Goal: Transaction & Acquisition: Book appointment/travel/reservation

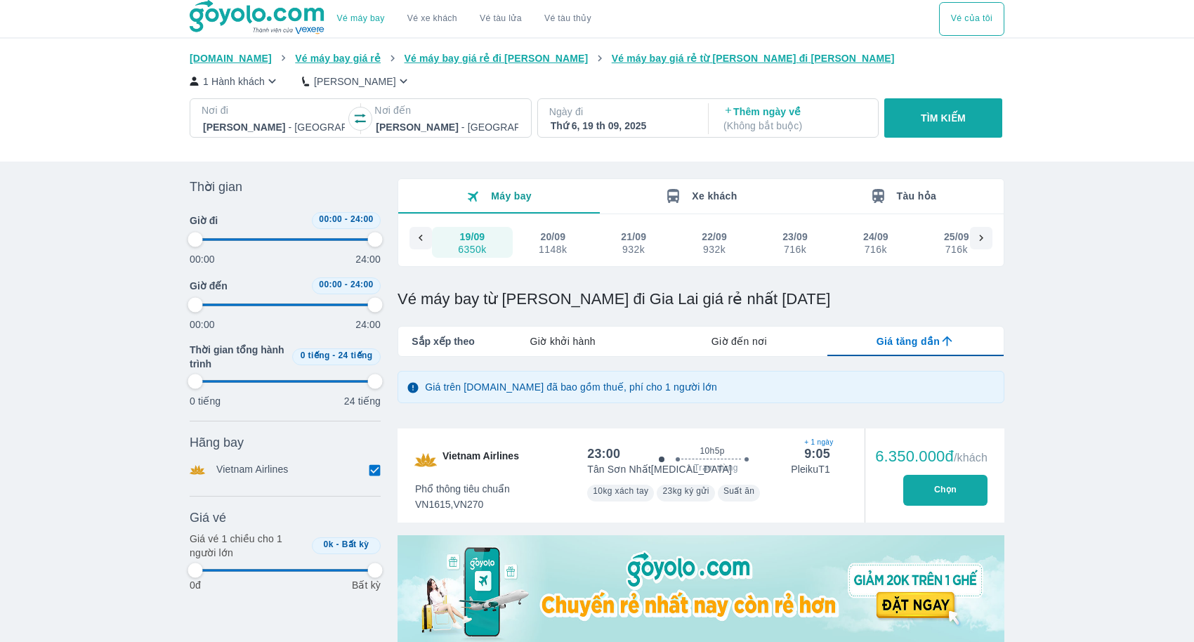
scroll to position [0, 81]
type input "97.9166666666667"
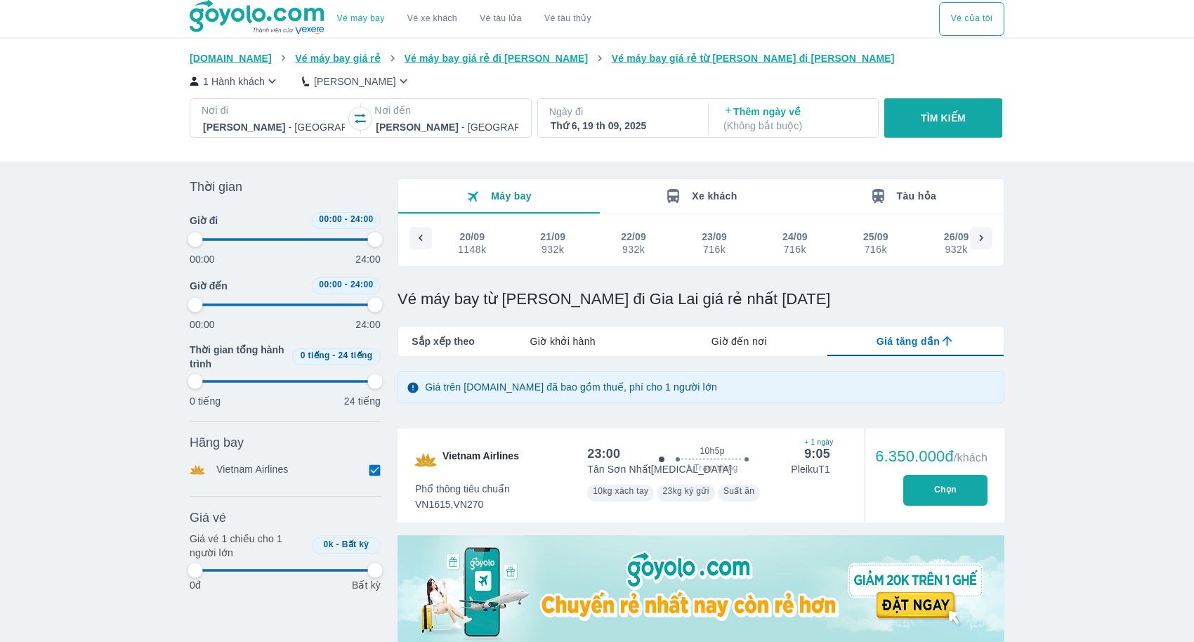
type input "97.9166666666667"
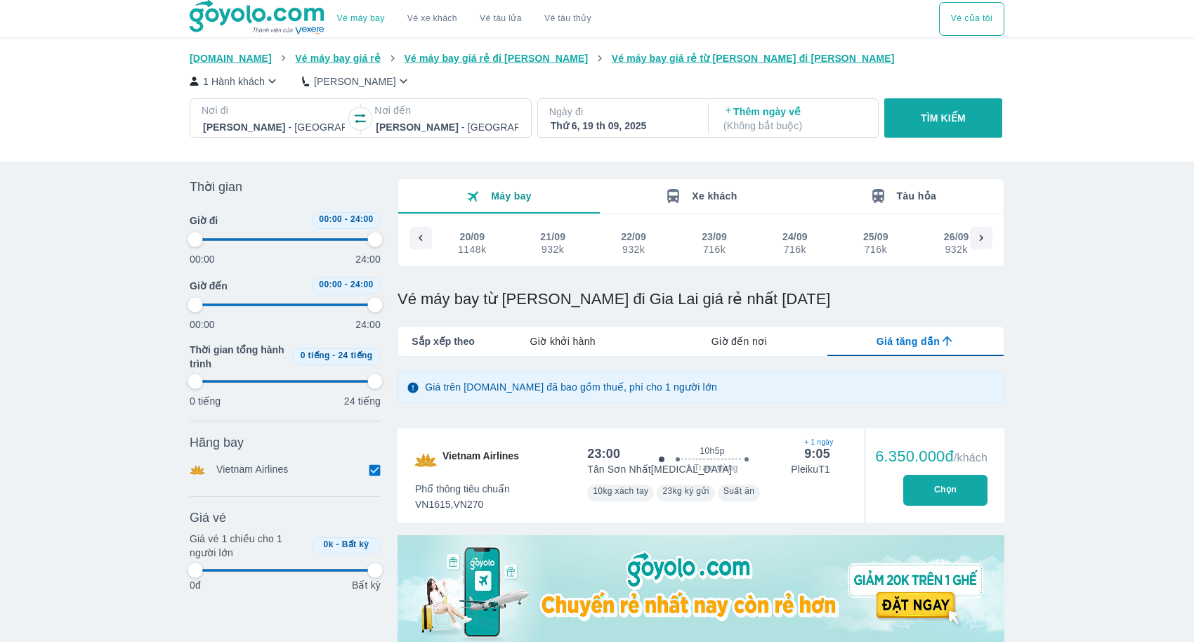
type input "97.9166666666667"
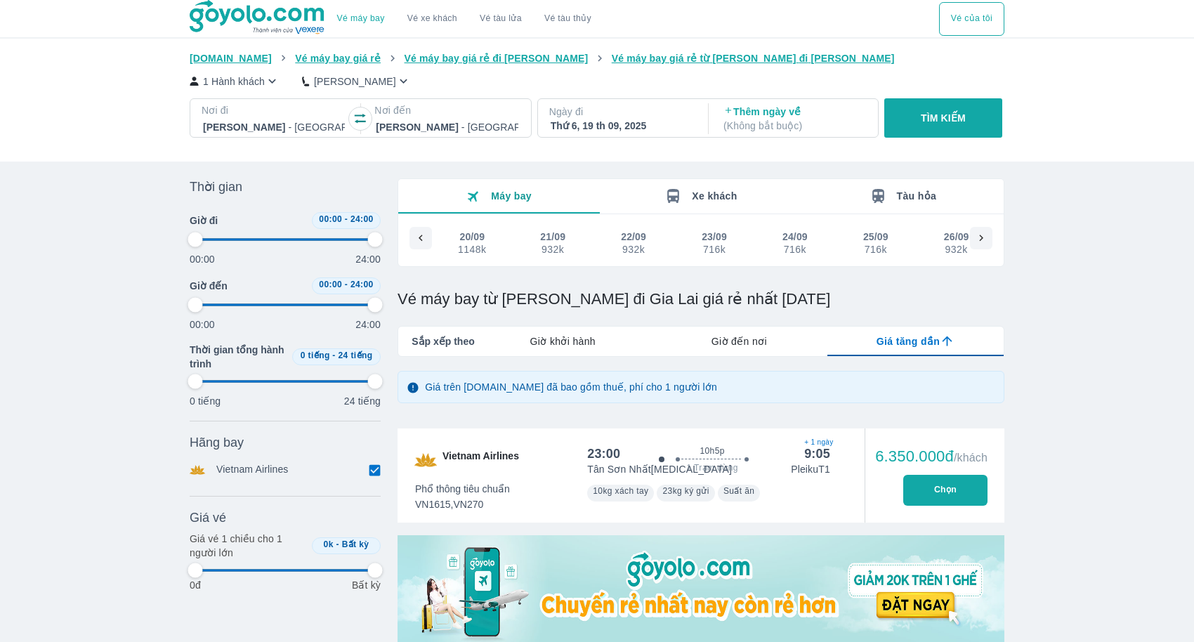
type input "97.9166666666667"
click at [326, 132] on div at bounding box center [274, 127] width 142 height 17
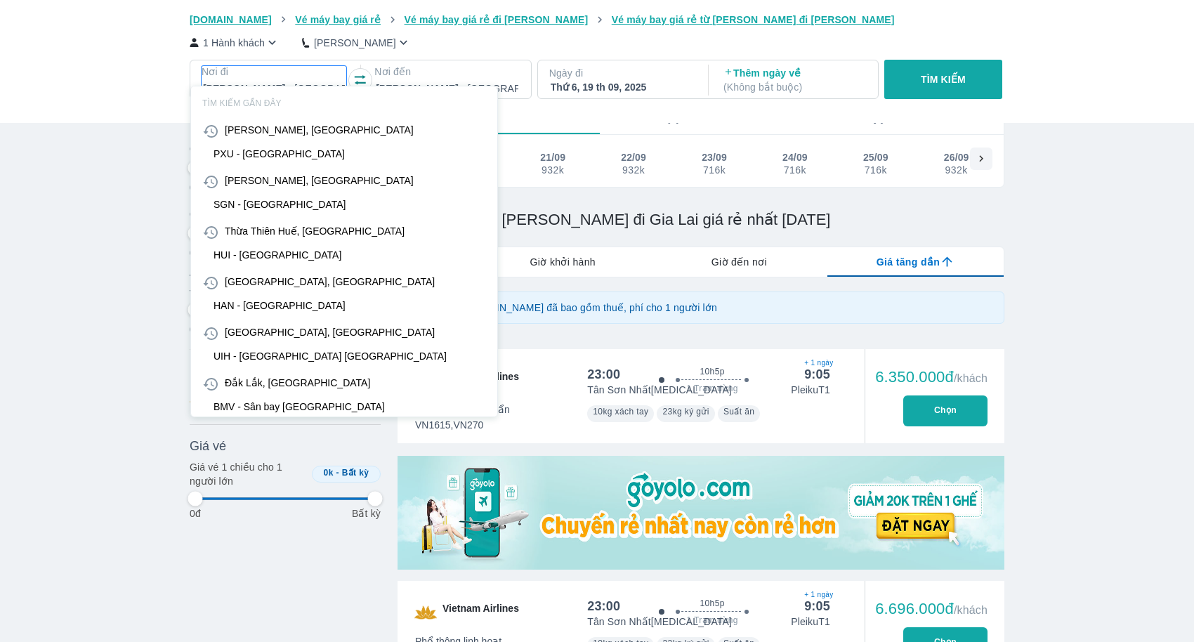
scroll to position [81, 0]
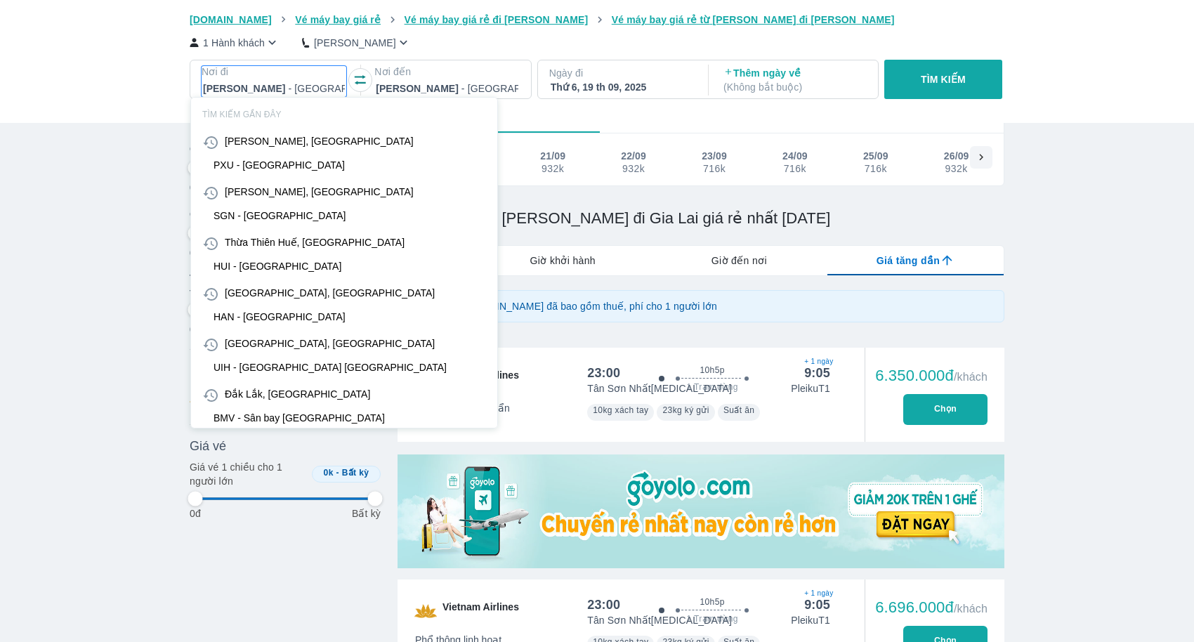
type input "97.9166666666667"
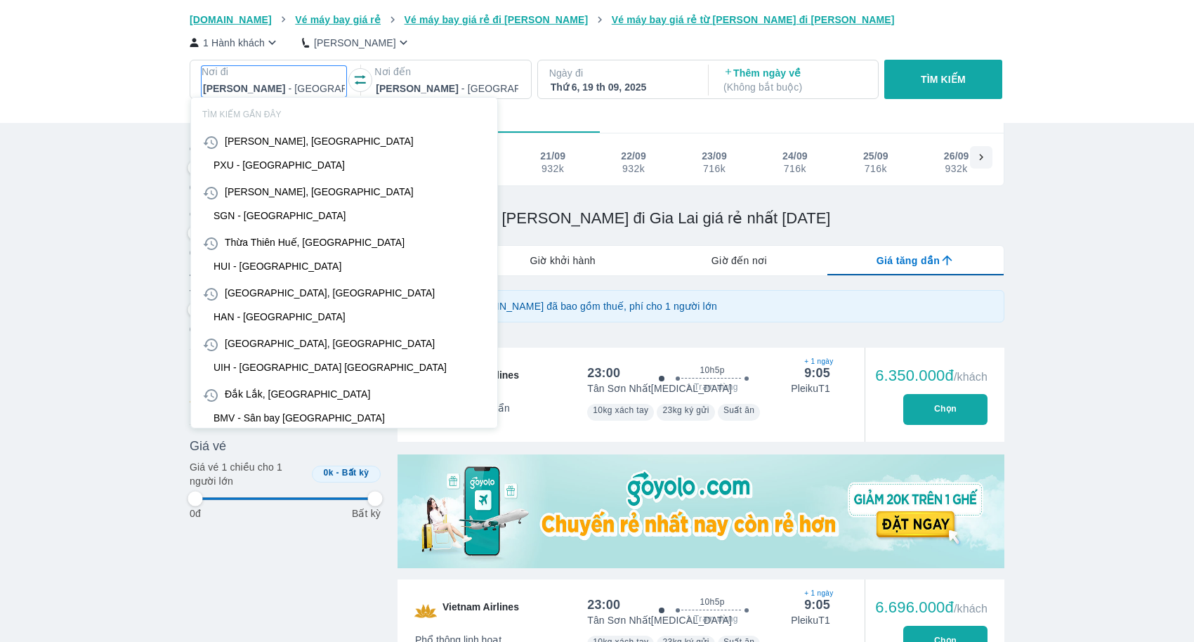
type input "97.9166666666667"
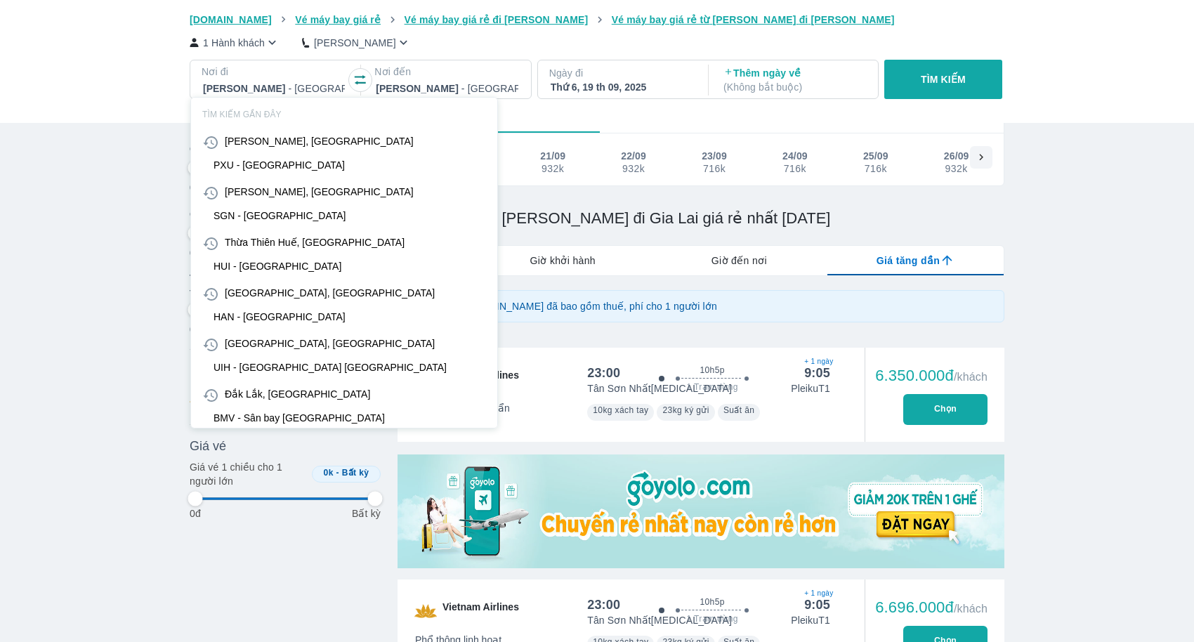
type input "97.9166666666667"
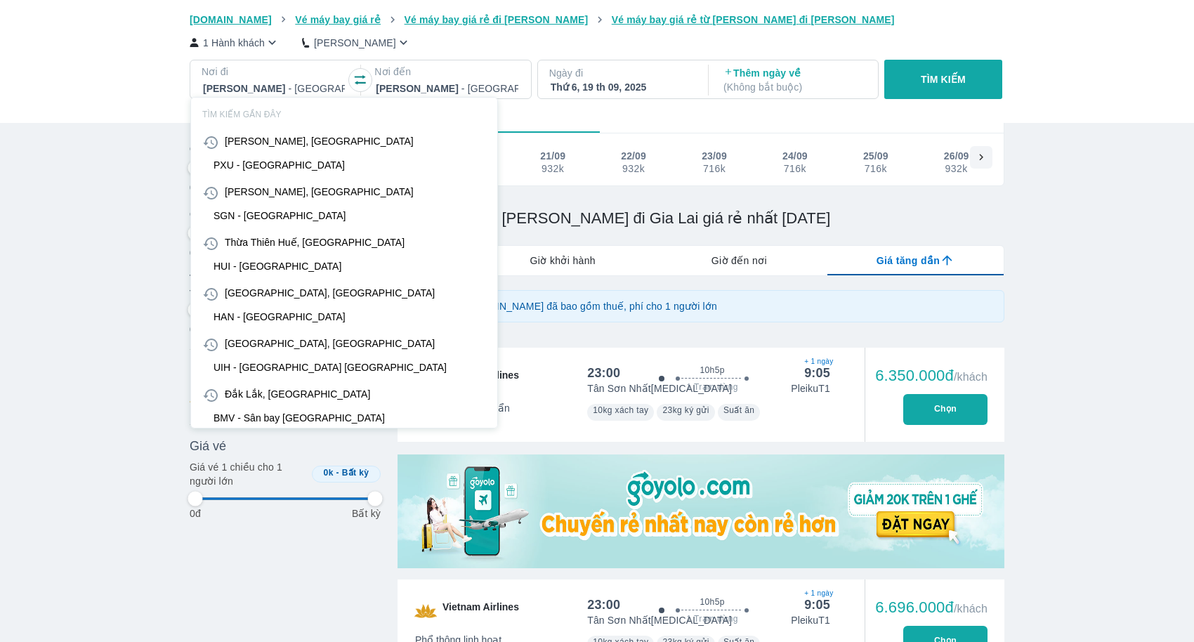
type input "97.9166666666667"
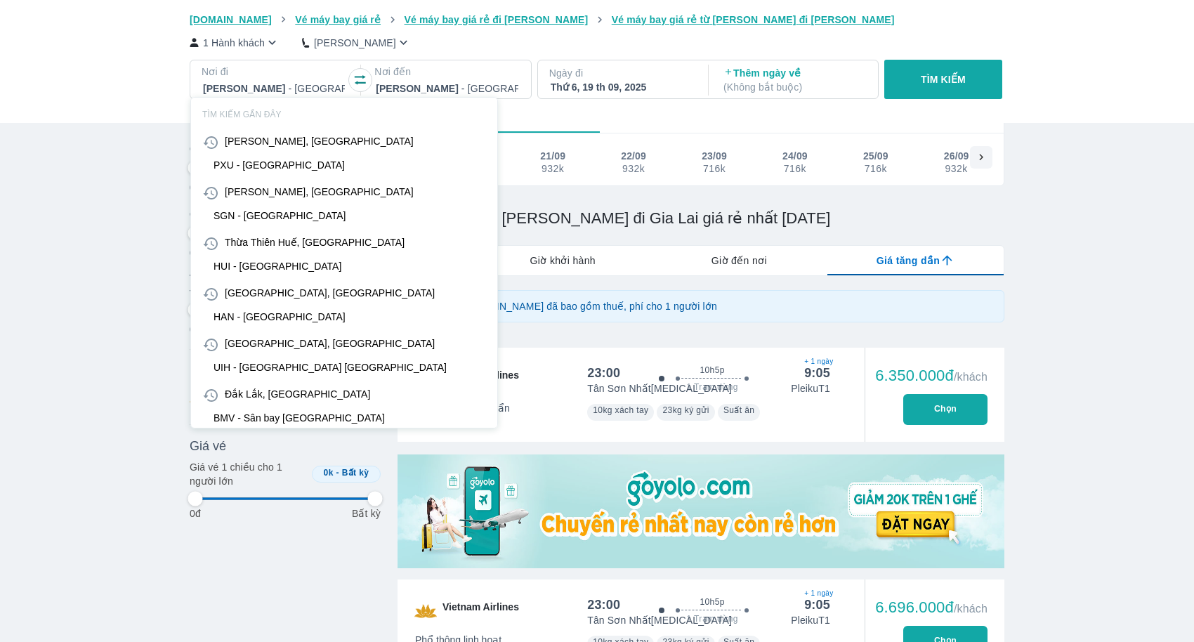
type input "97.9166666666667"
click at [475, 85] on div at bounding box center [447, 88] width 142 height 17
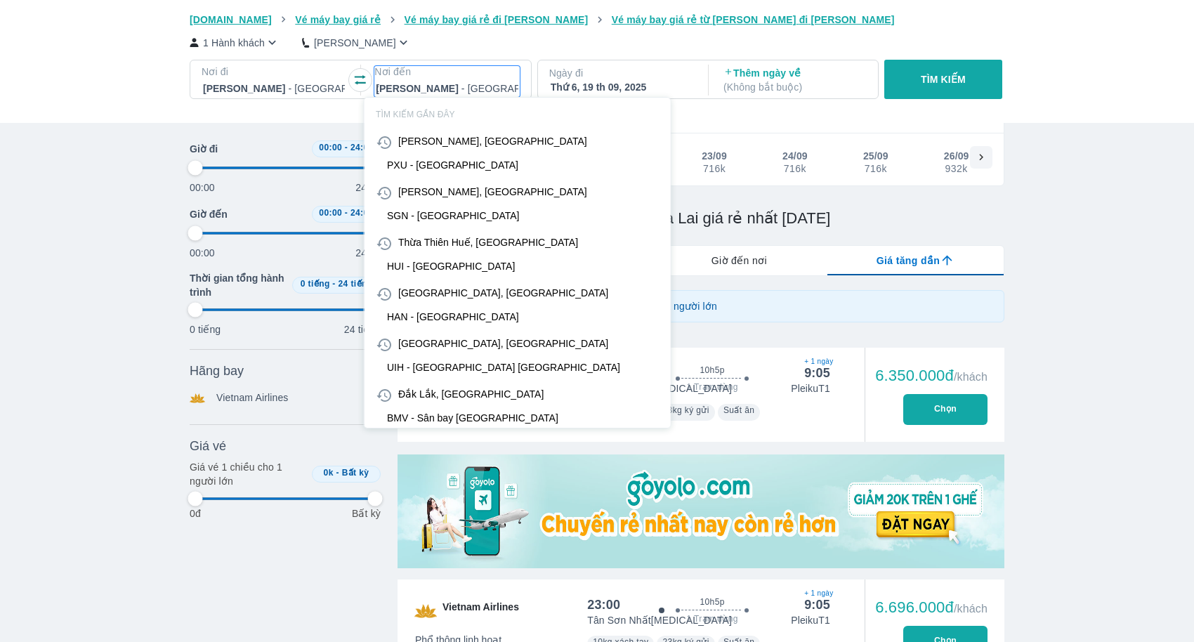
type input "da"
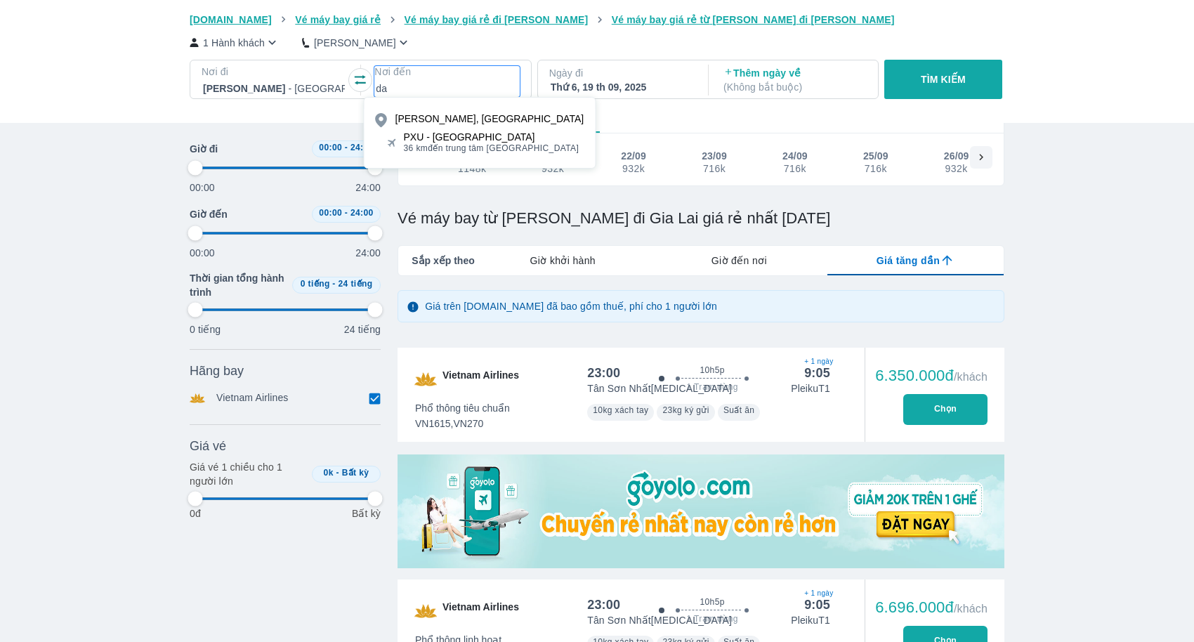
type input "97.9166666666667"
type input "d"
type input "đa"
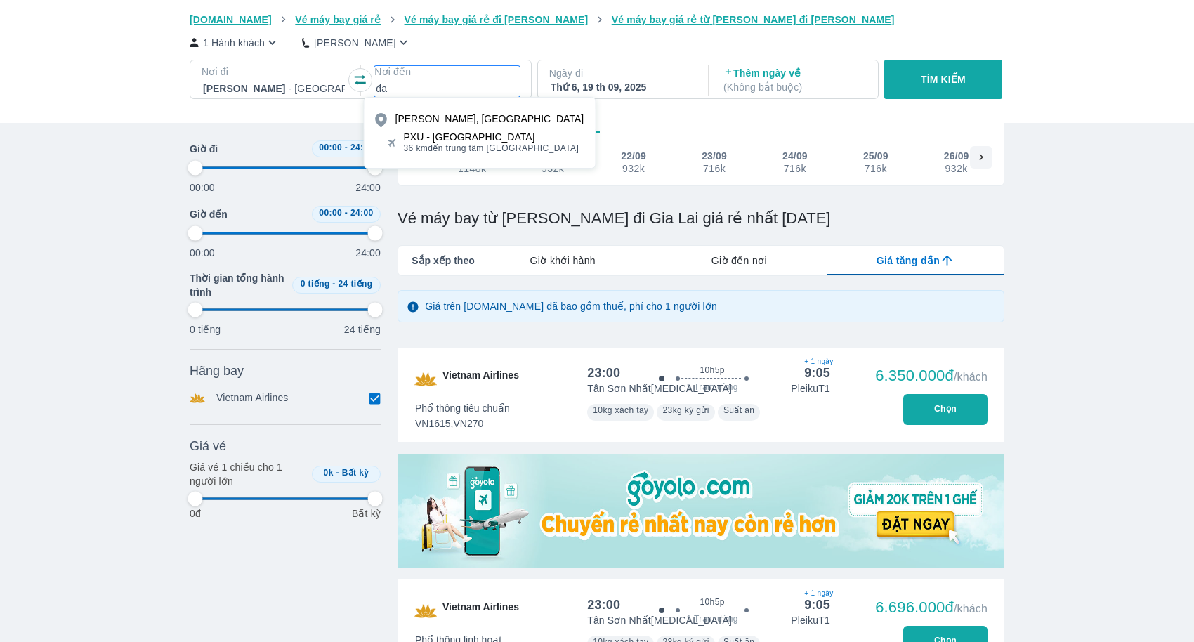
type input "97.9166666666667"
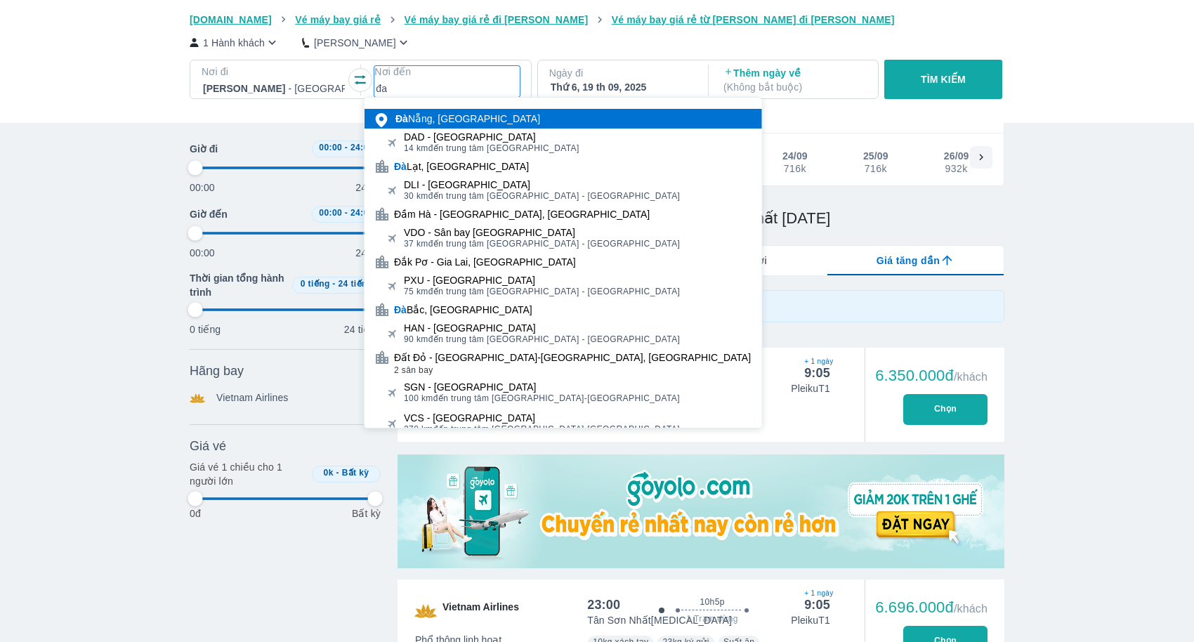
type input "97.9166666666667"
type input "đ"
type input "dad"
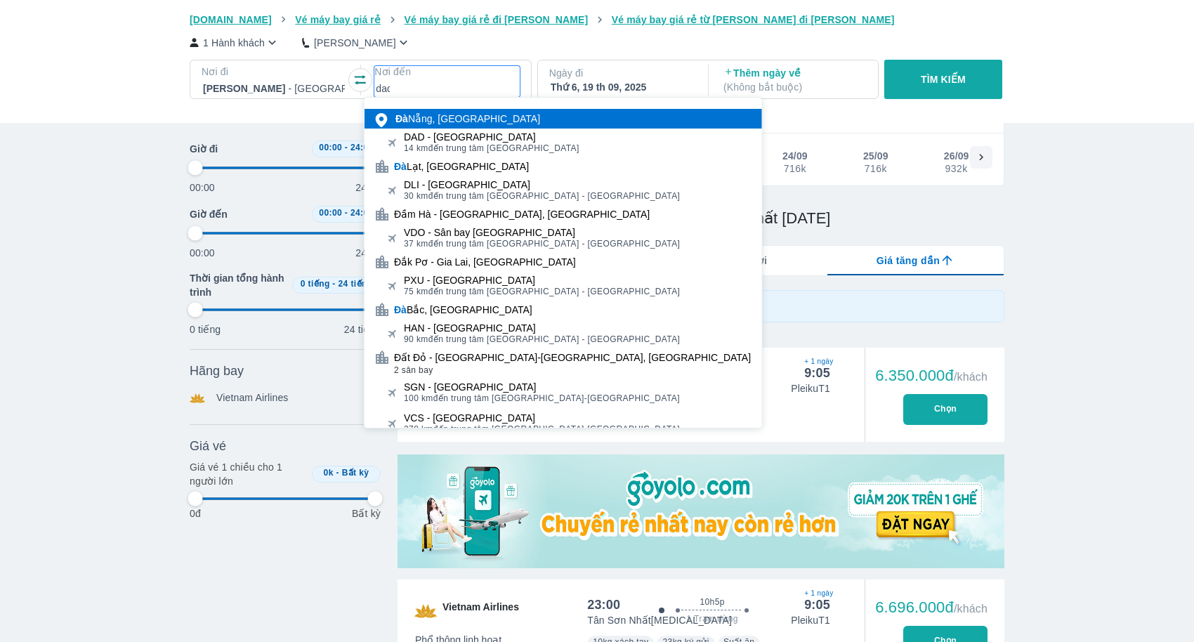
type input "97.9166666666667"
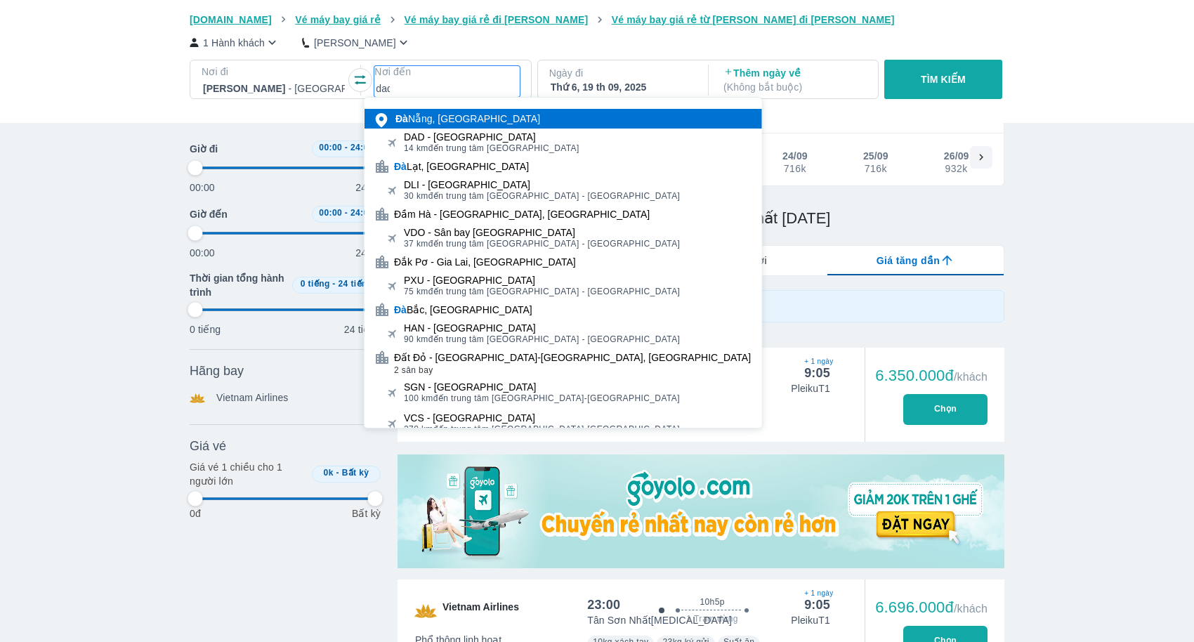
type input "97.9166666666667"
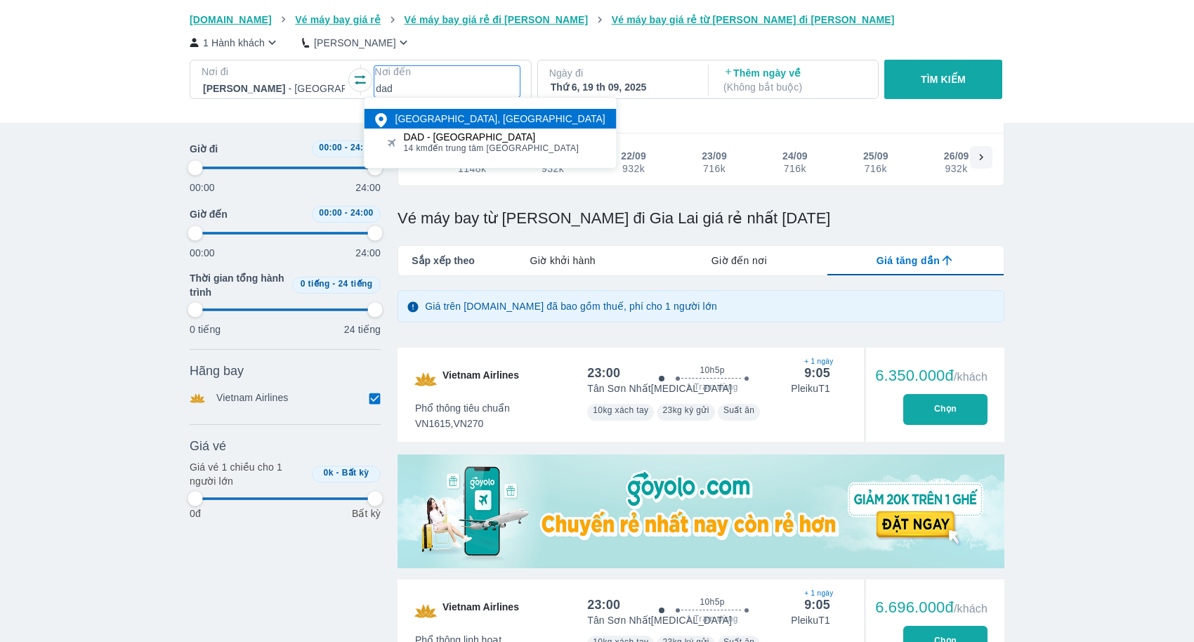
type input "97.9166666666667"
type input "dad"
click at [485, 143] on span "14 km đến trung tâm Đà Nẵng" at bounding box center [492, 148] width 176 height 11
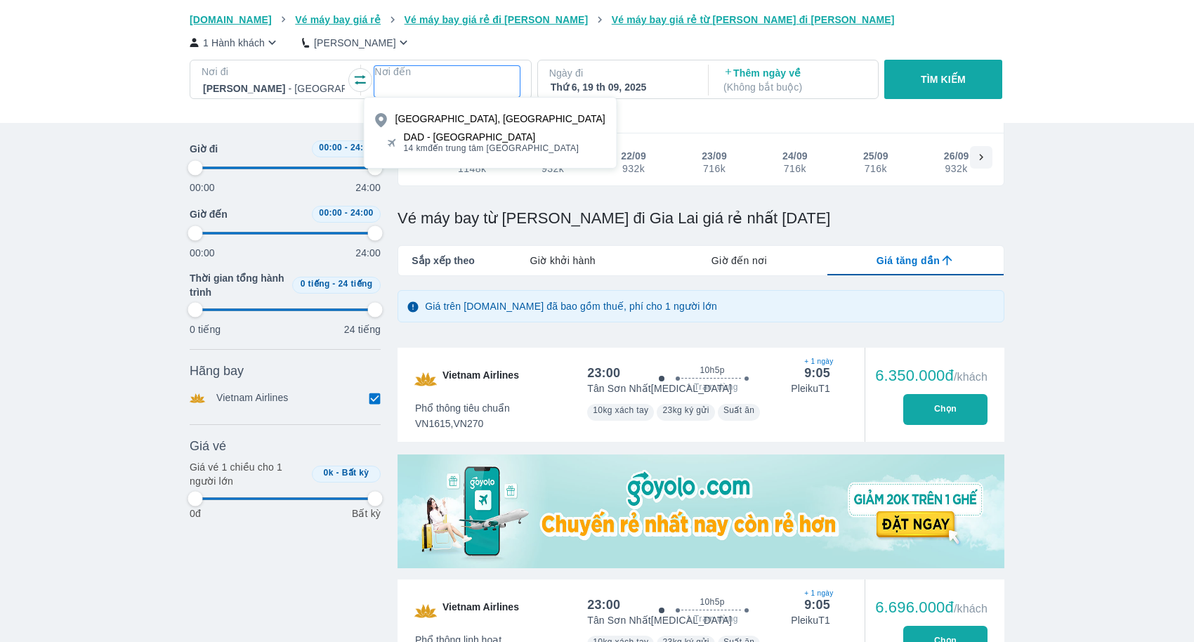
type input "97.9166666666667"
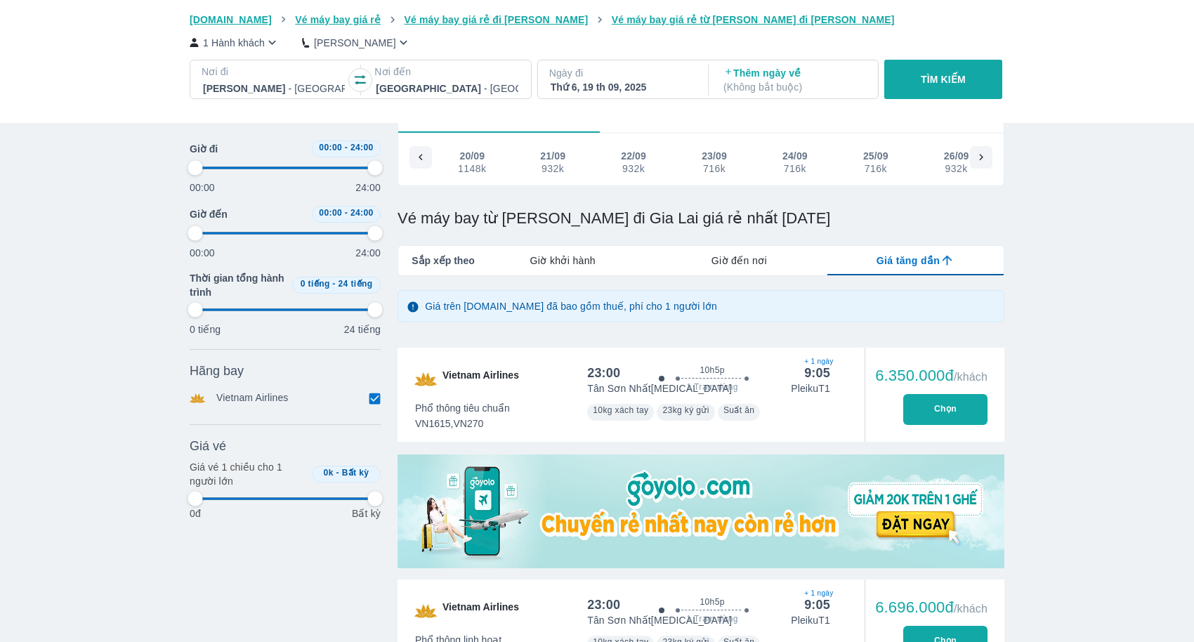
type input "97.9166666666667"
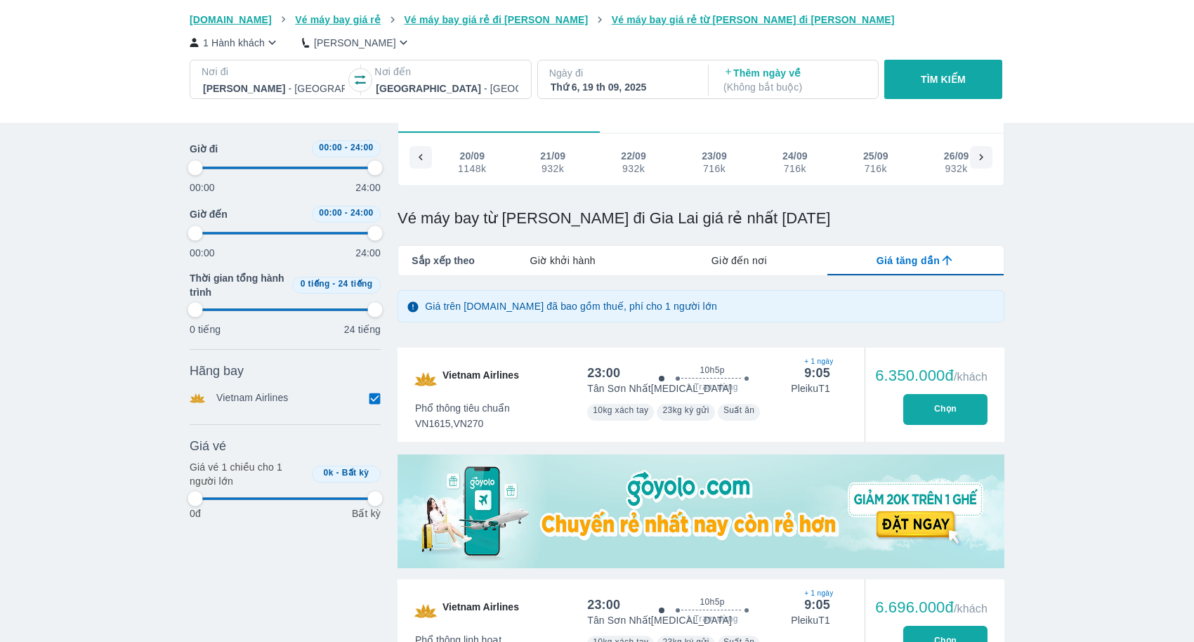
type input "97.9166666666667"
click at [634, 88] on div "Thứ 6, 19 th 09, 2025" at bounding box center [622, 87] width 142 height 14
type input "97.9166666666667"
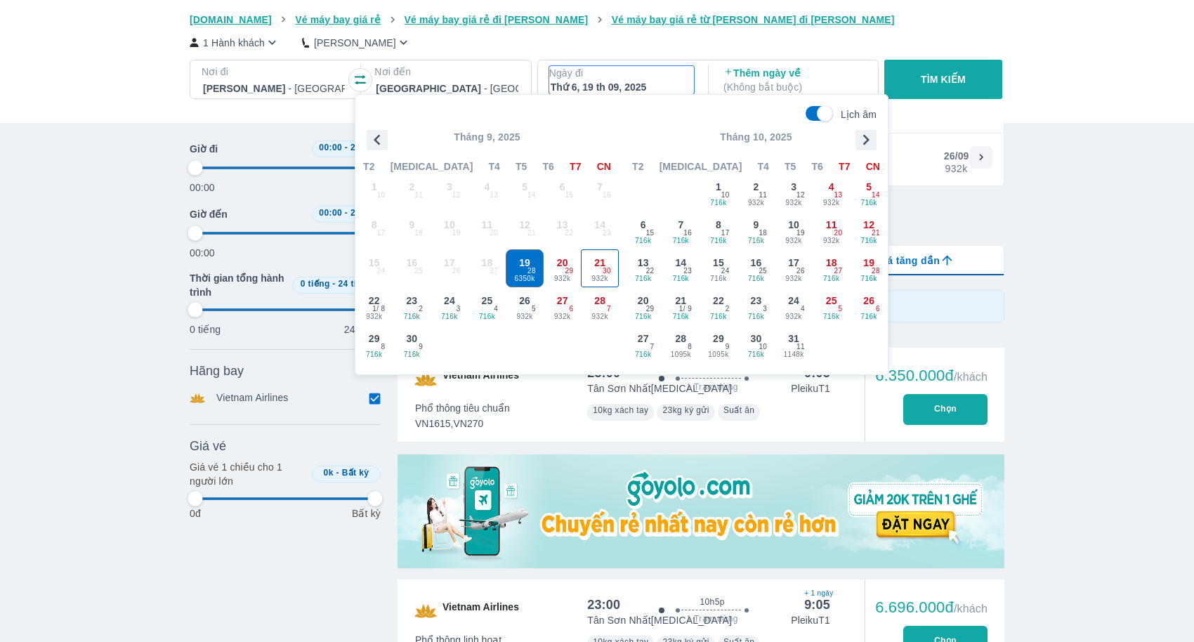
click at [593, 273] on span "932k" at bounding box center [599, 278] width 37 height 11
type input "97.9166666666667"
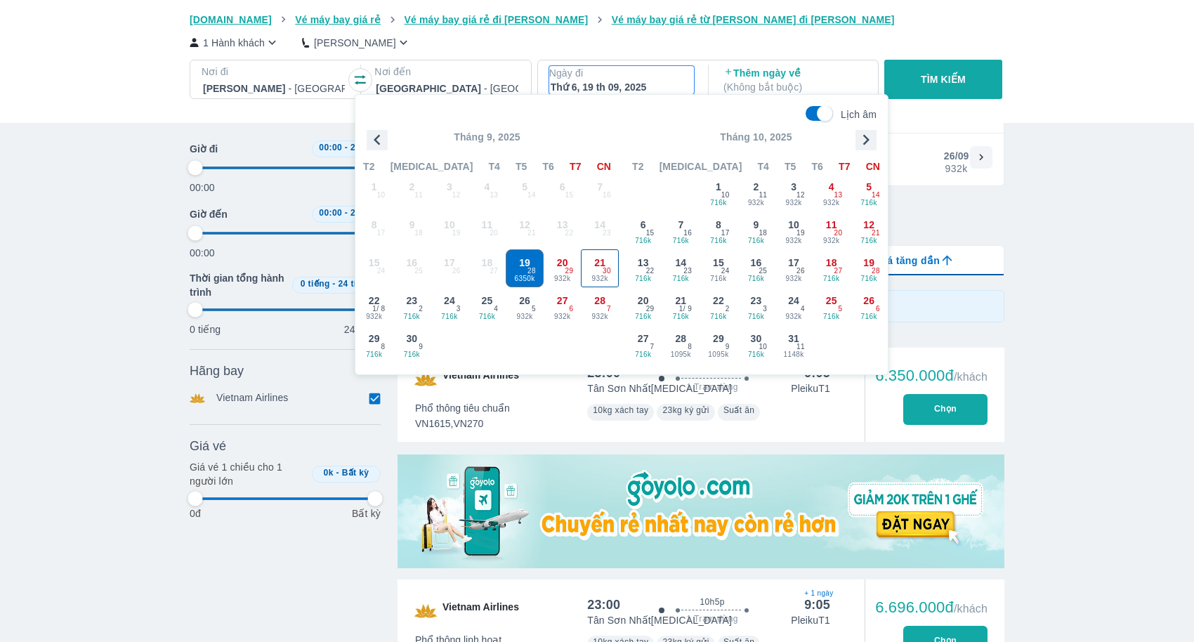
type input "97.9166666666667"
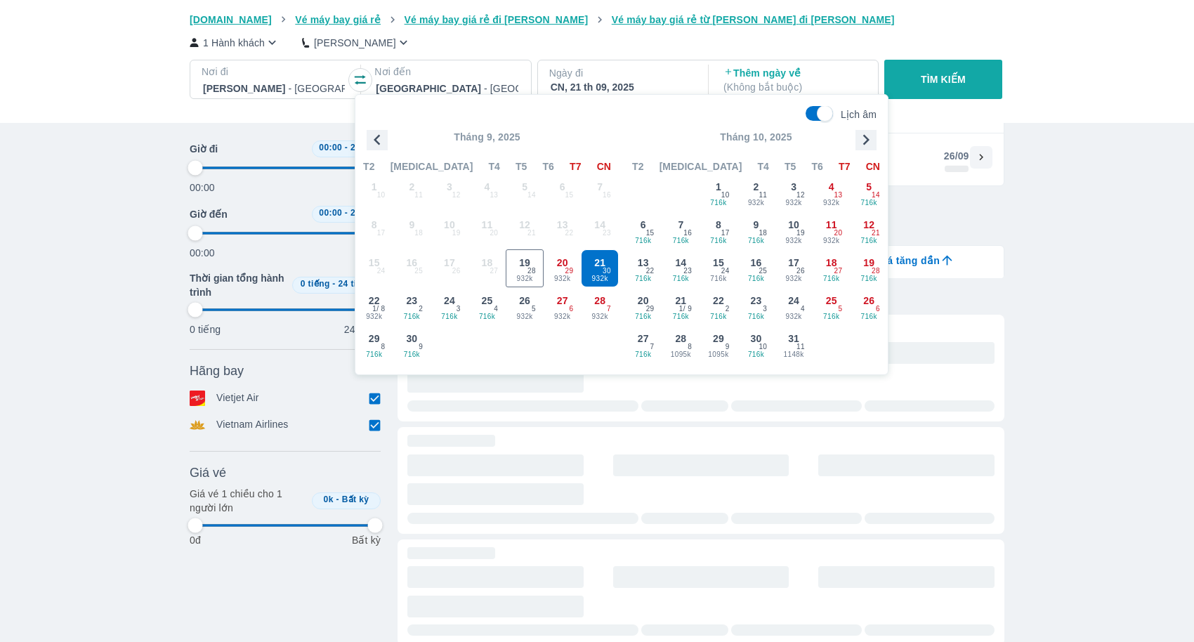
type input "97.9166666666667"
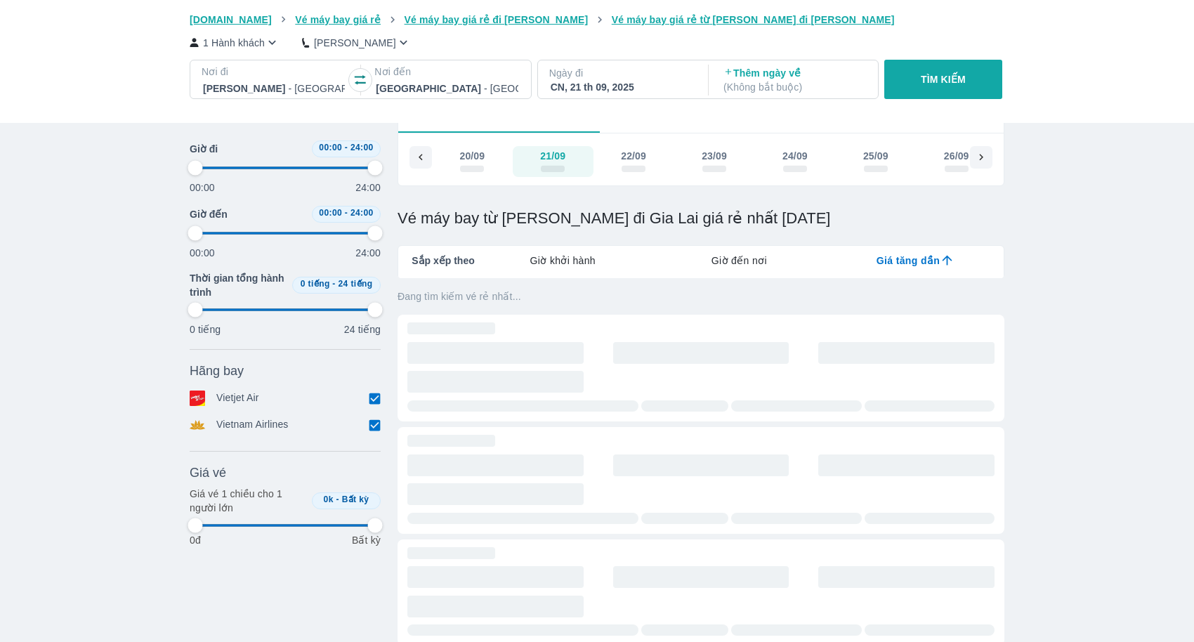
type input "97.9166666666667"
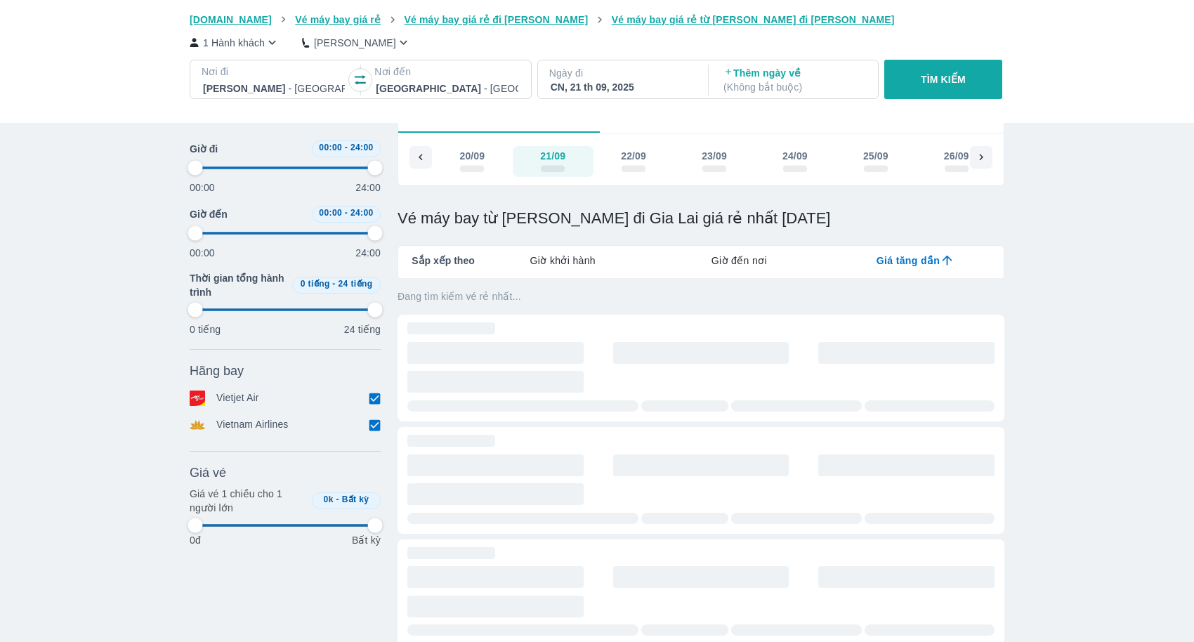
type input "97.9166666666667"
click at [927, 96] on button "TÌM KIẾM" at bounding box center [942, 79] width 117 height 39
type input "97.9166666666667"
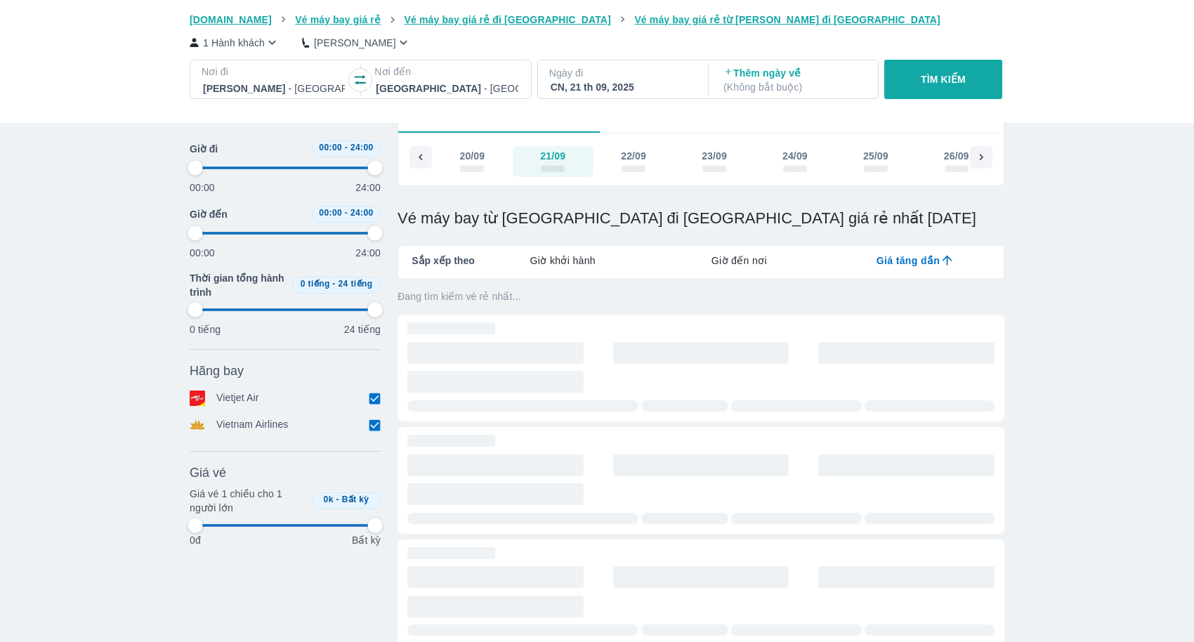
type input "97.9166666666667"
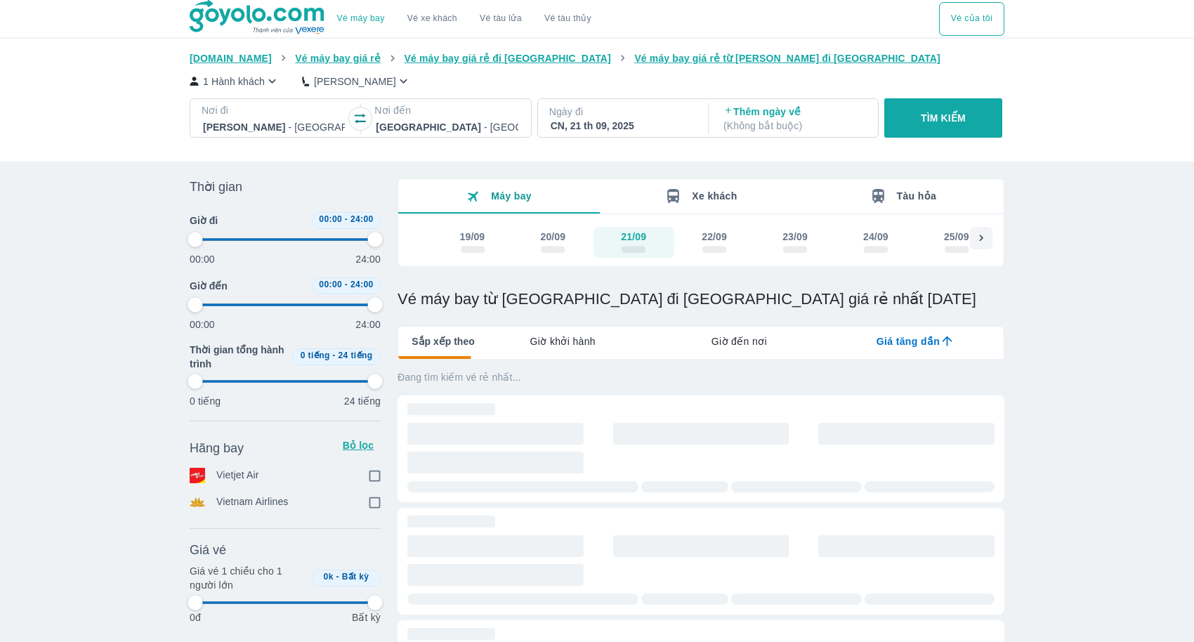
type input "97.9166666666667"
checkbox input "true"
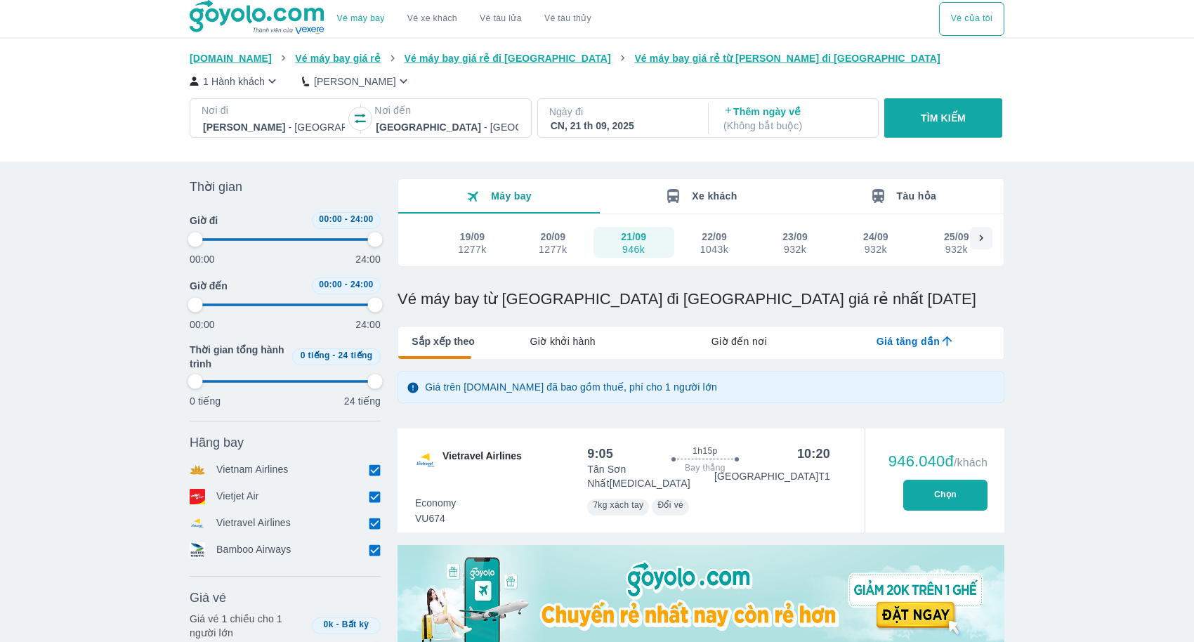
type input "97.9166666666667"
checkbox input "false"
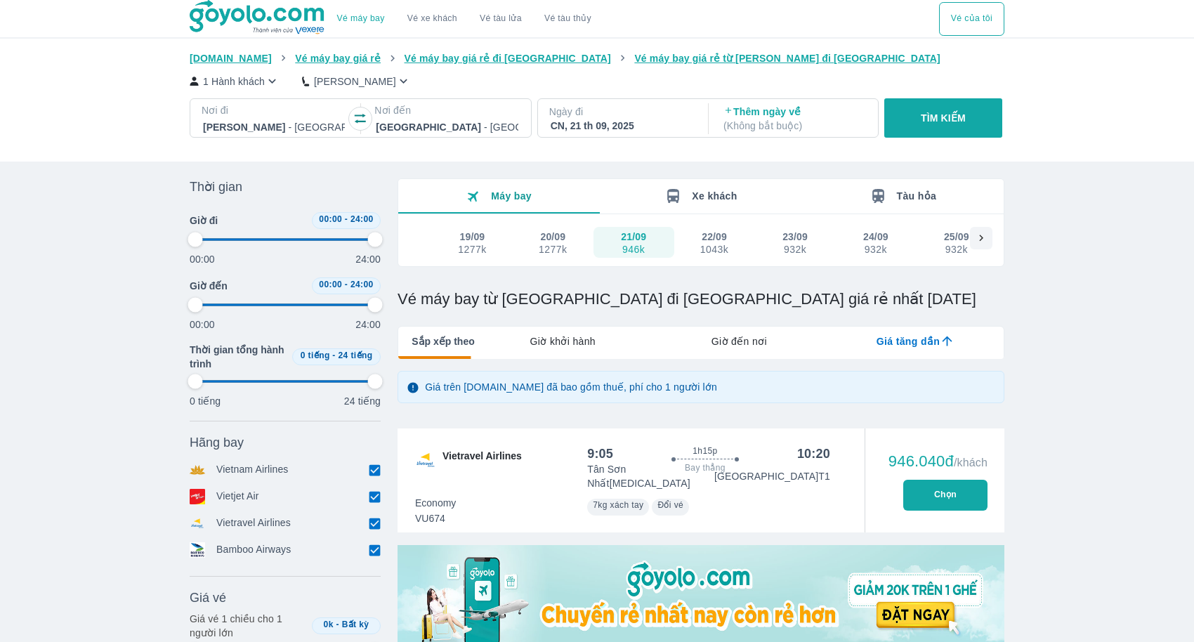
checkbox input "false"
type input "97.9166666666667"
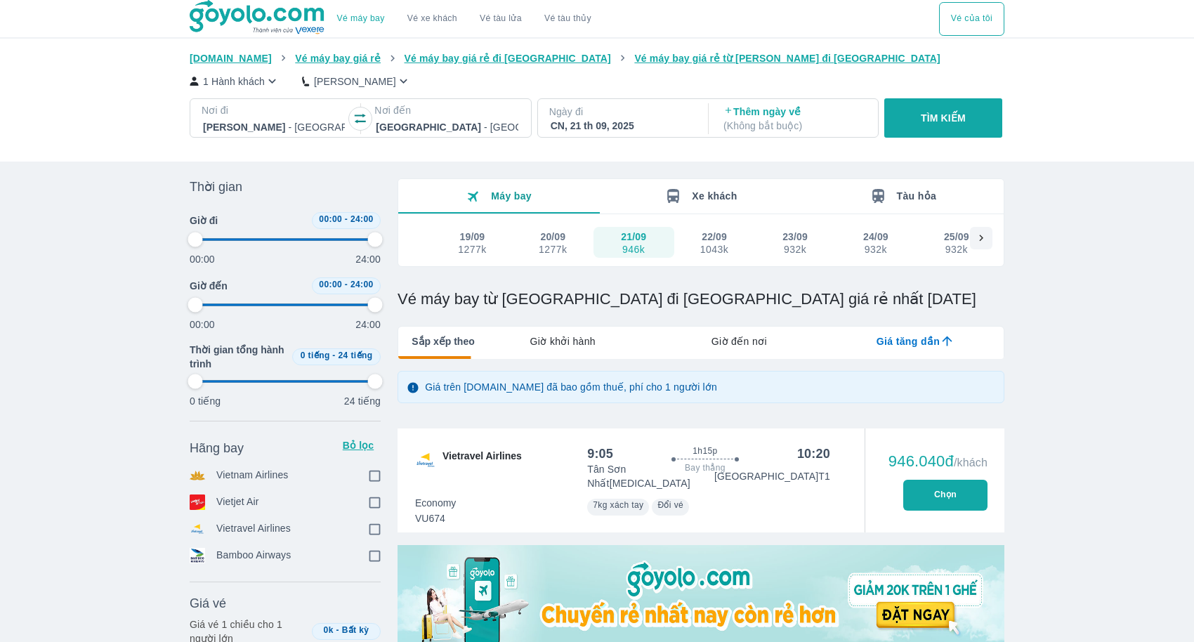
checkbox input "true"
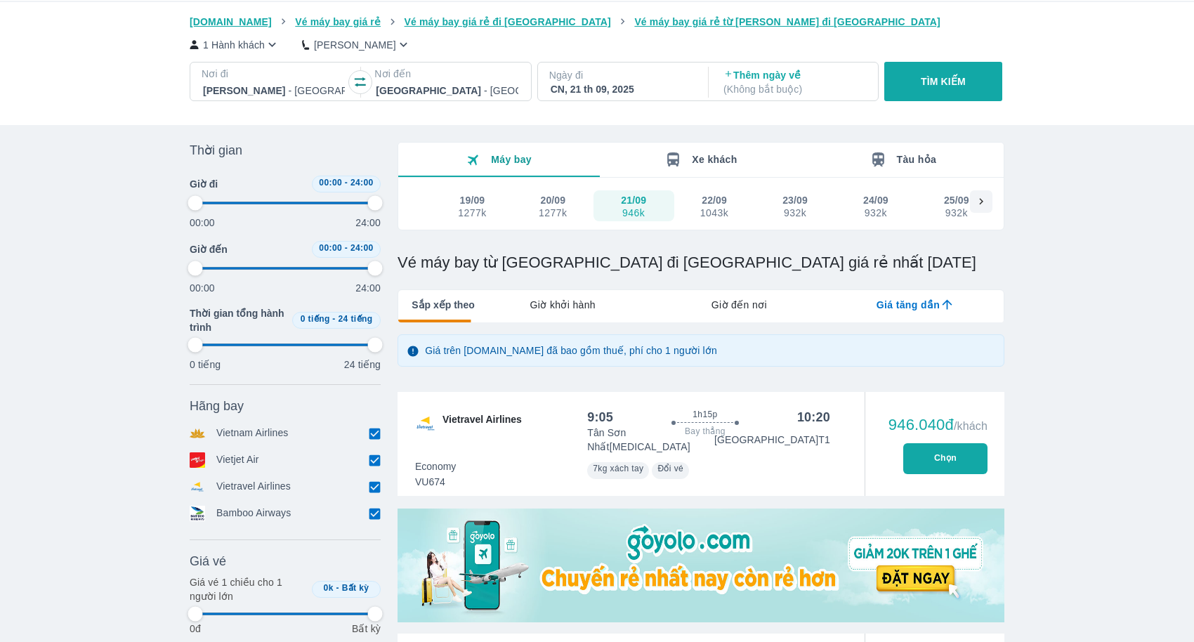
type input "97.9166666666667"
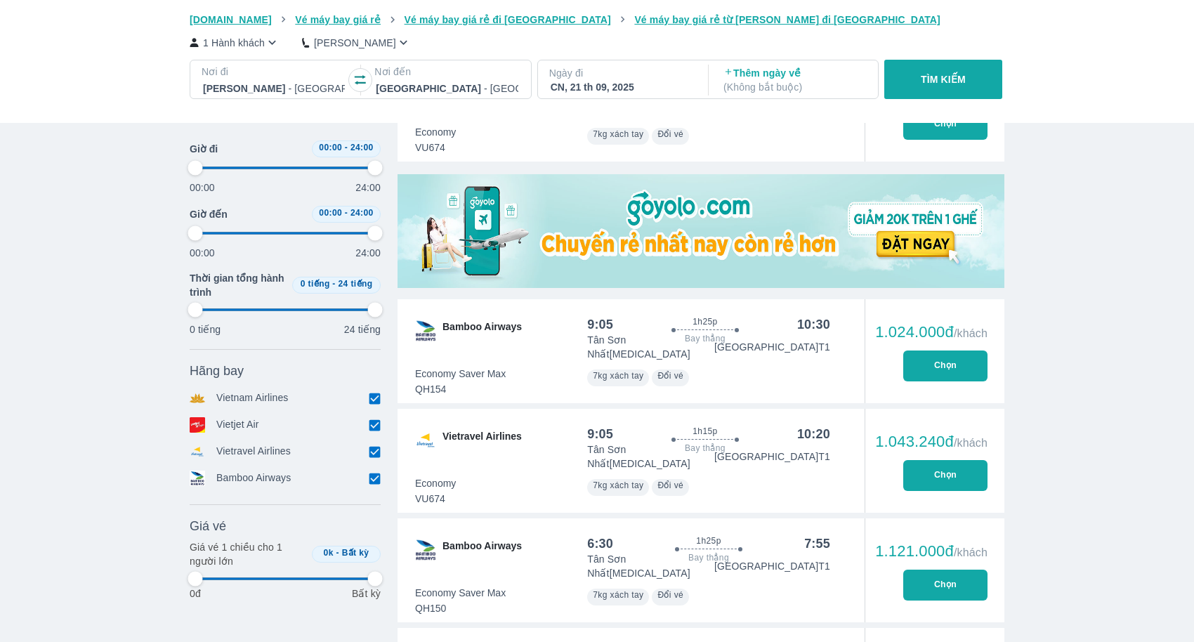
scroll to position [381, 0]
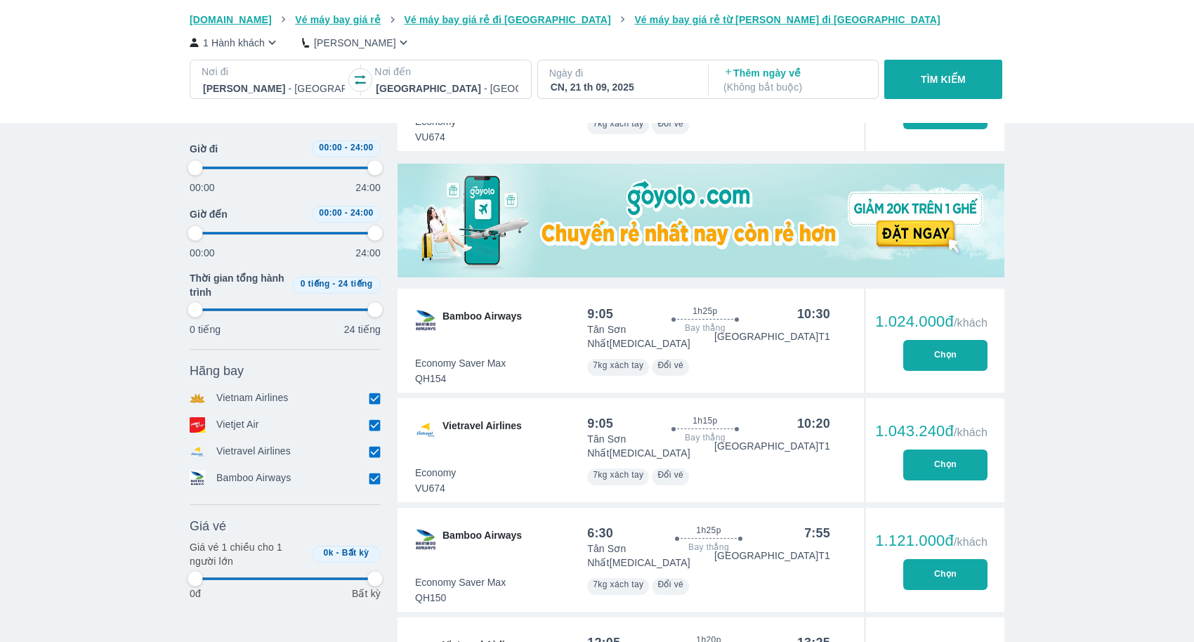
type input "97.9166666666667"
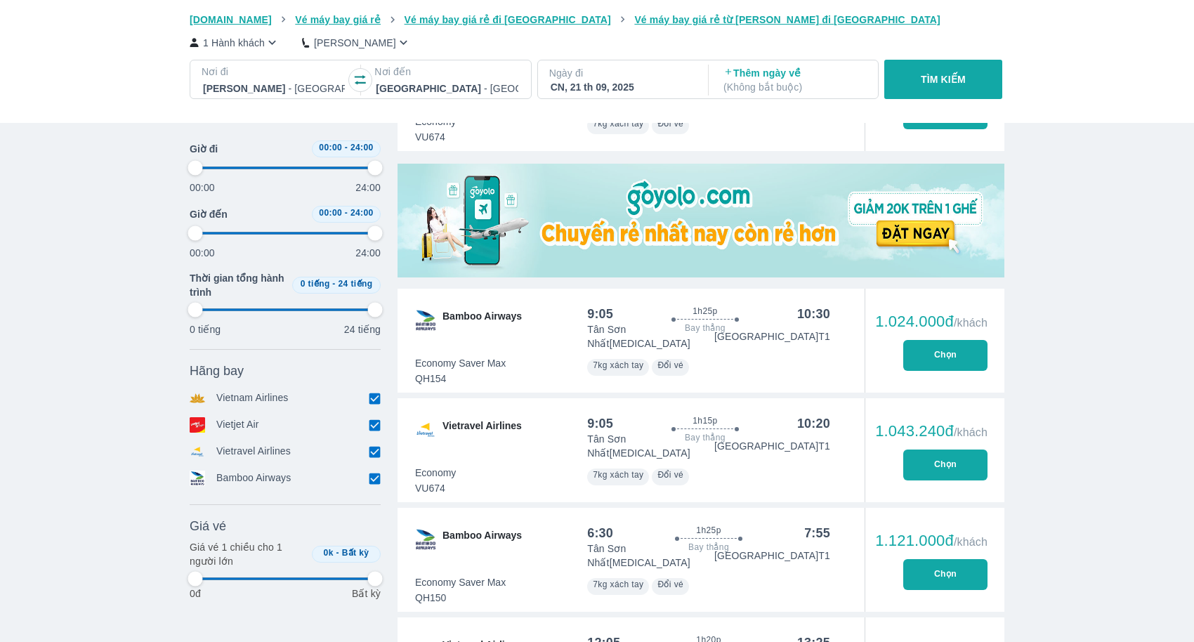
type input "97.9166666666667"
click at [373, 426] on input "checkbox" at bounding box center [374, 425] width 13 height 13
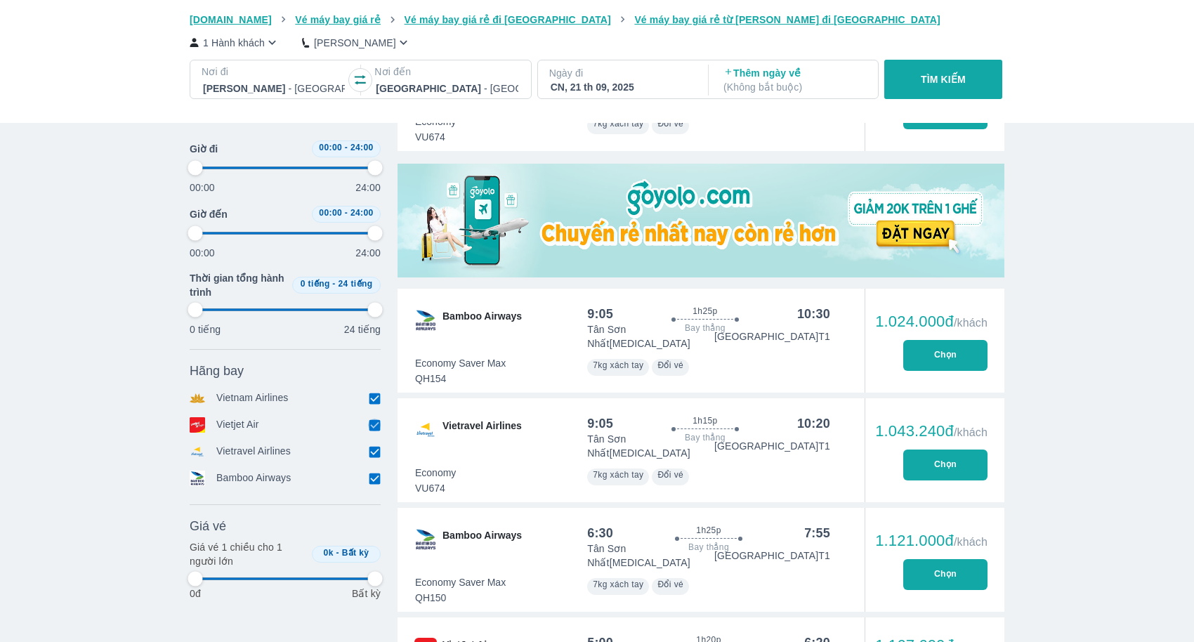
checkbox input "false"
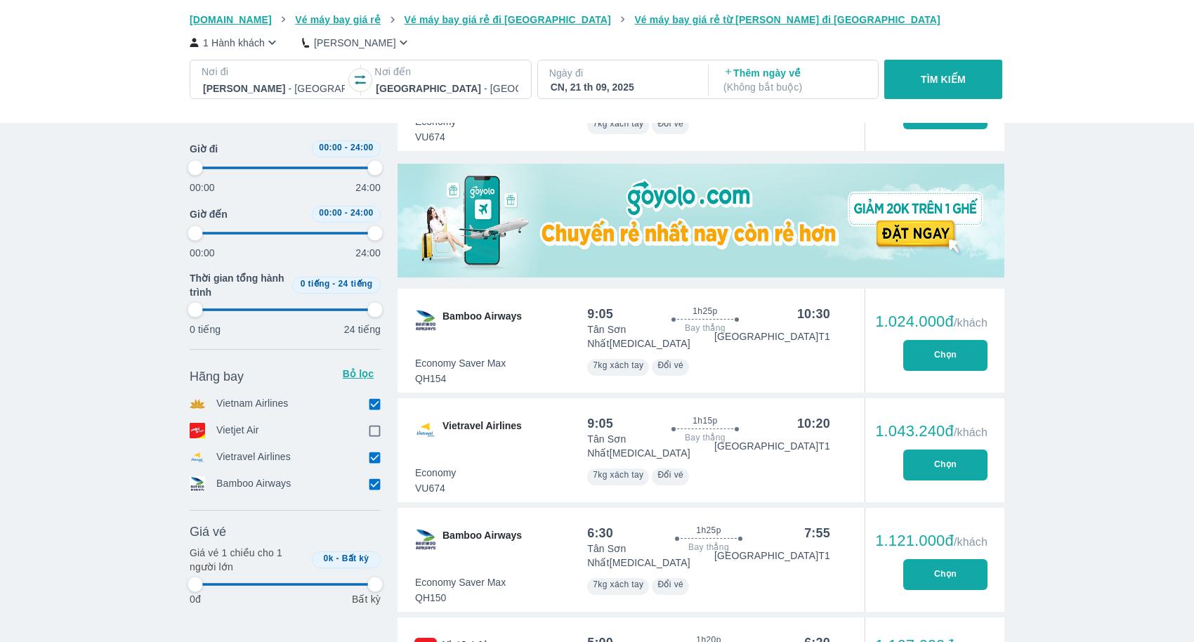
type input "97.9166666666667"
click at [374, 458] on input "checkbox" at bounding box center [374, 457] width 13 height 13
checkbox input "false"
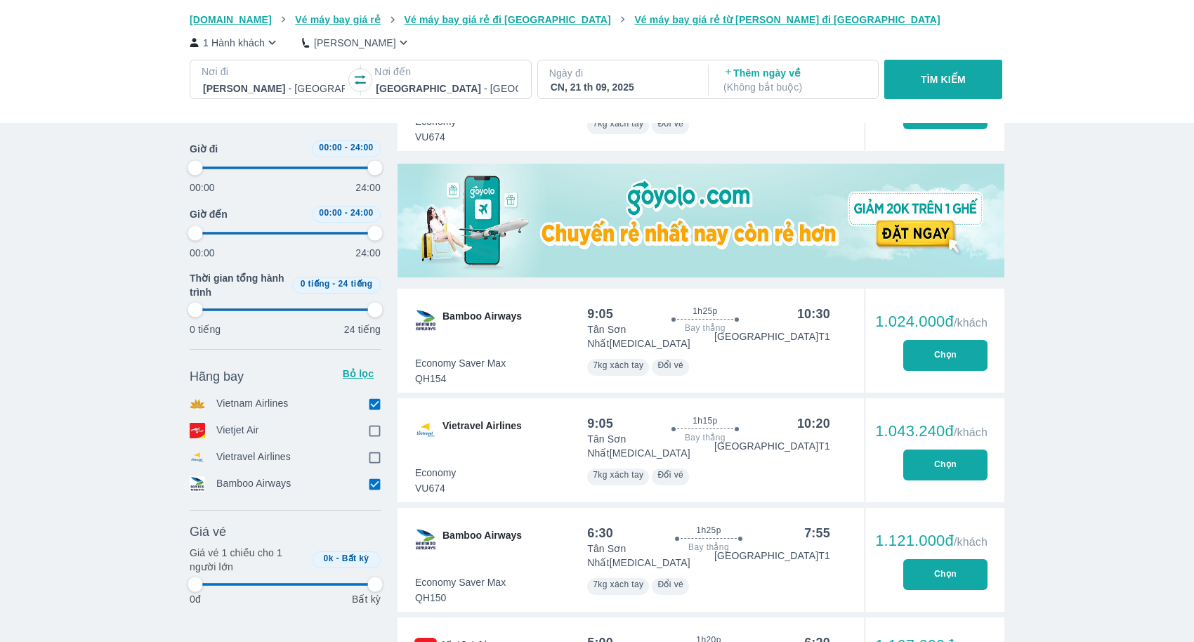
type input "97.9166666666667"
checkbox input "true"
type input "97.9166666666667"
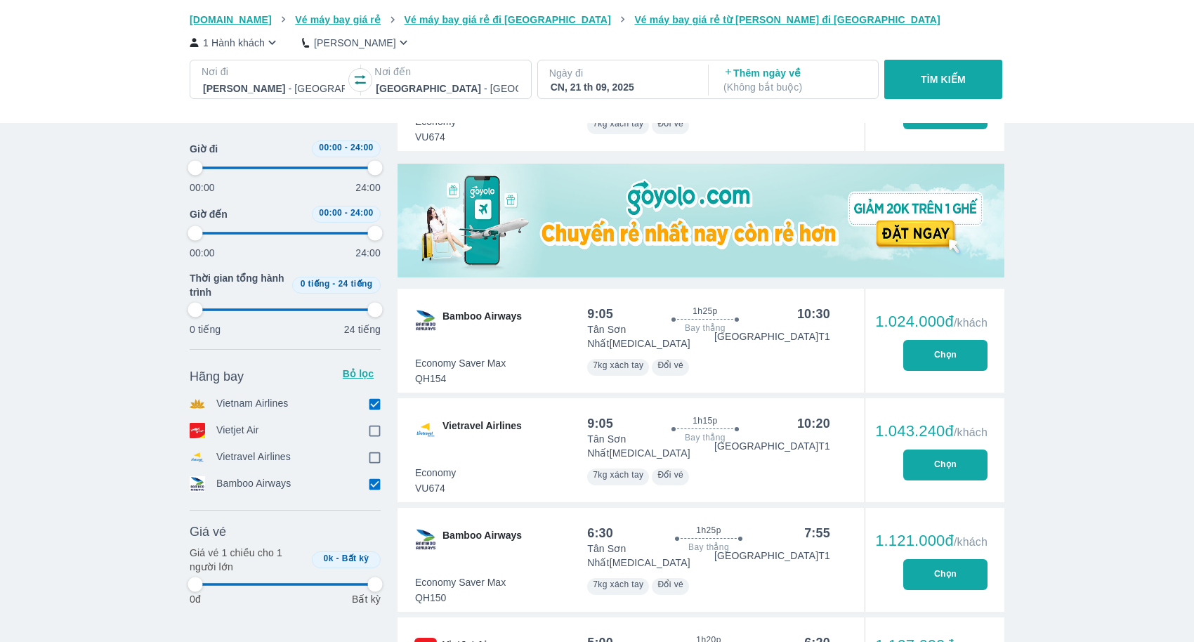
type input "97.9166666666667"
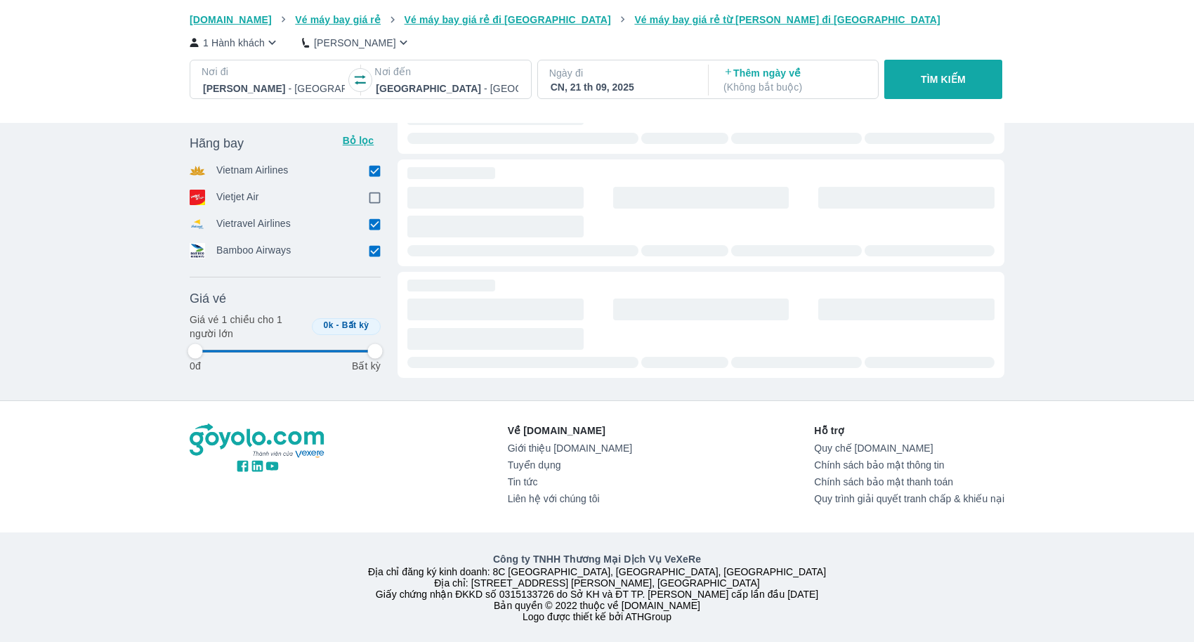
type input "97.9166666666667"
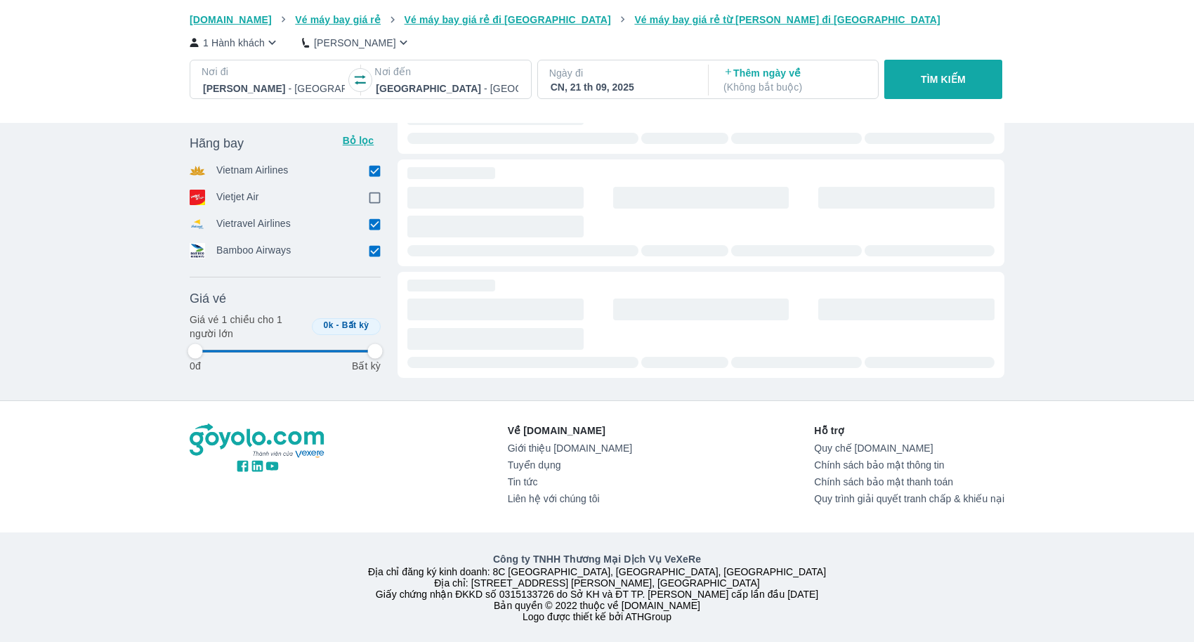
type input "97.9166666666667"
checkbox input "false"
type input "97.9166666666667"
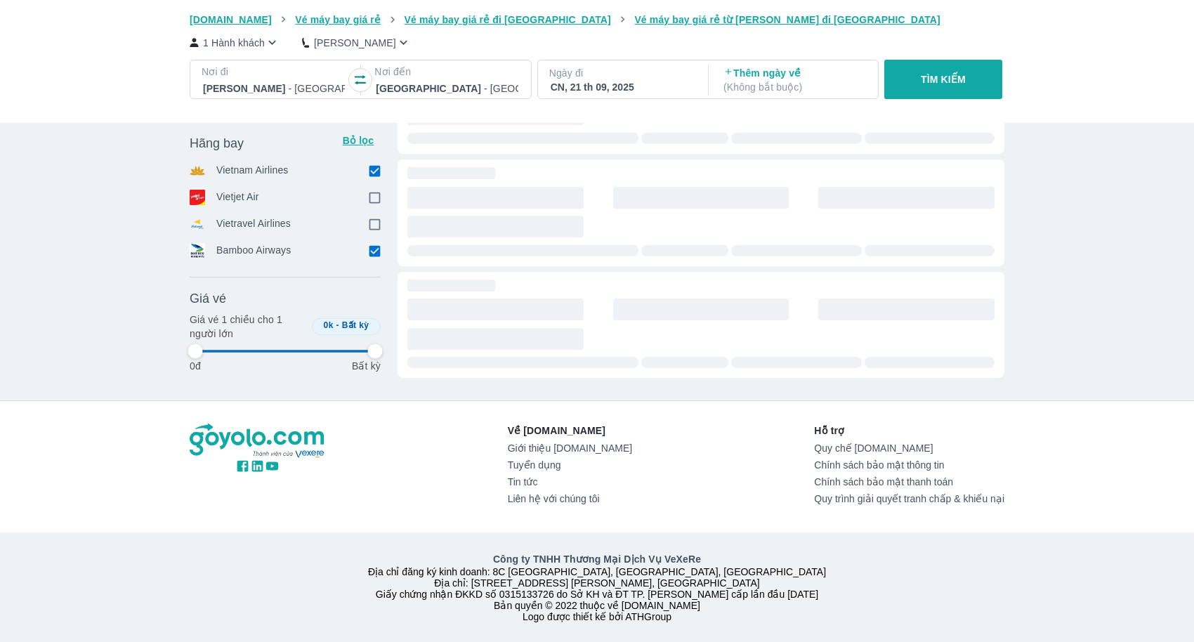
type input "97.9166666666667"
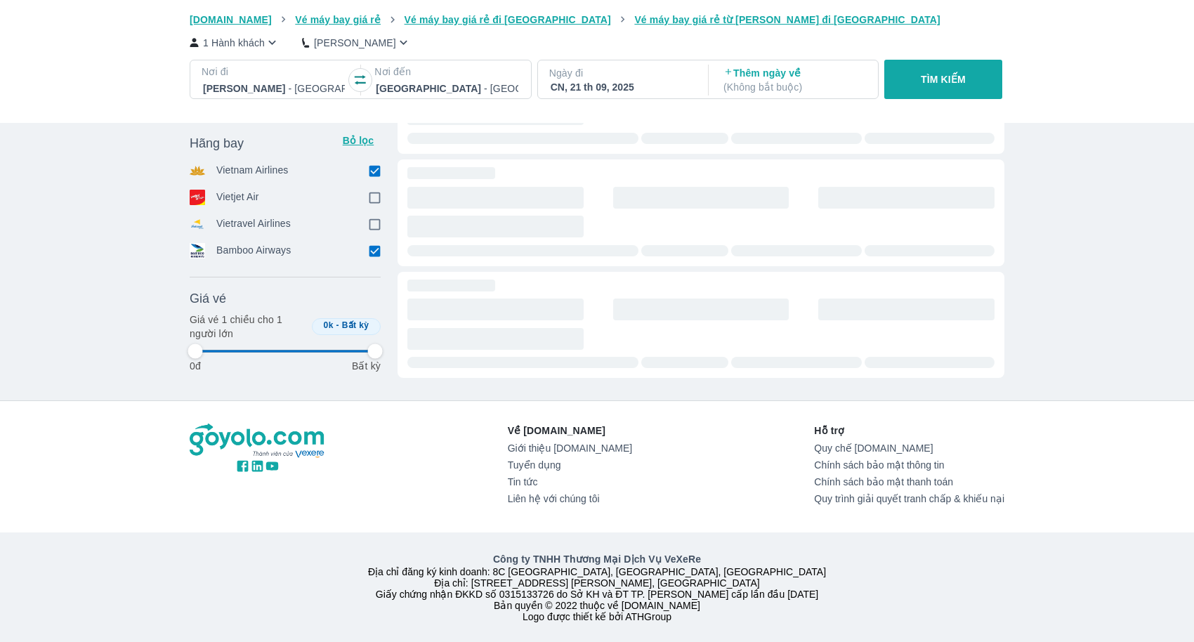
type input "97.9166666666667"
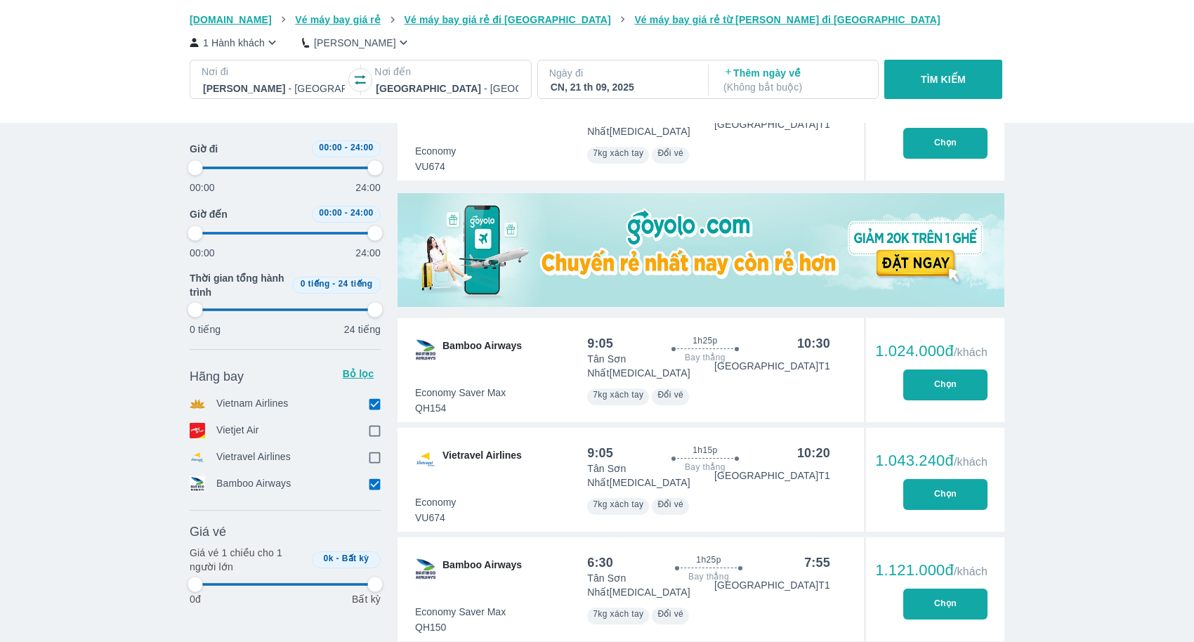
type input "97.9166666666667"
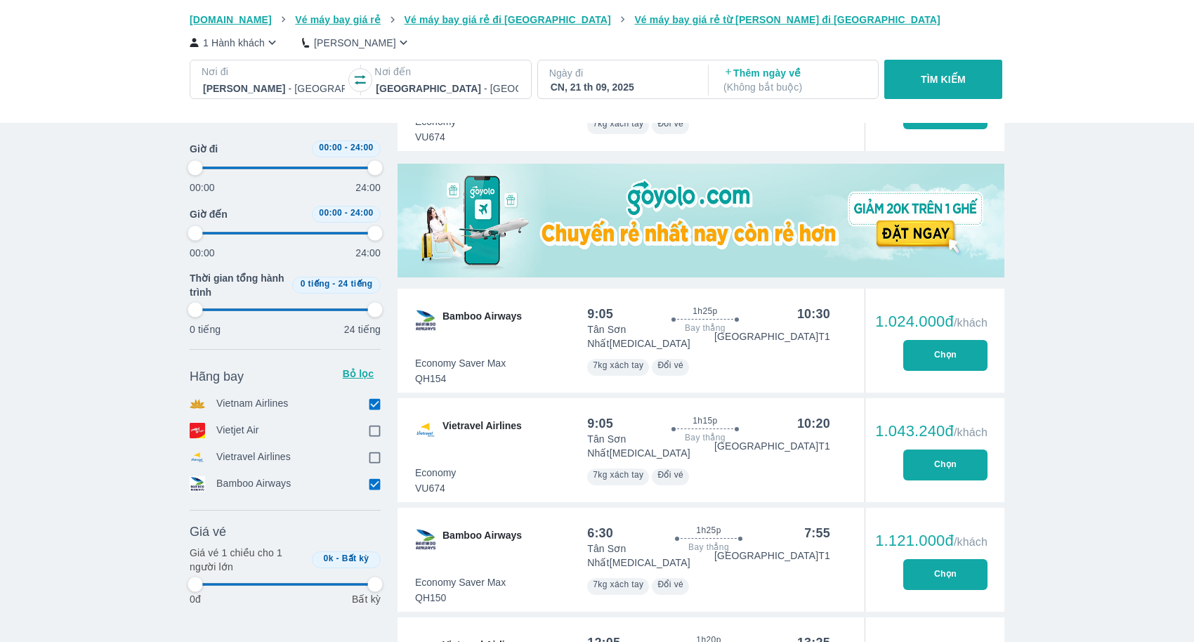
type input "97.9166666666667"
click at [371, 486] on input "checkbox" at bounding box center [374, 483] width 13 height 13
checkbox input "false"
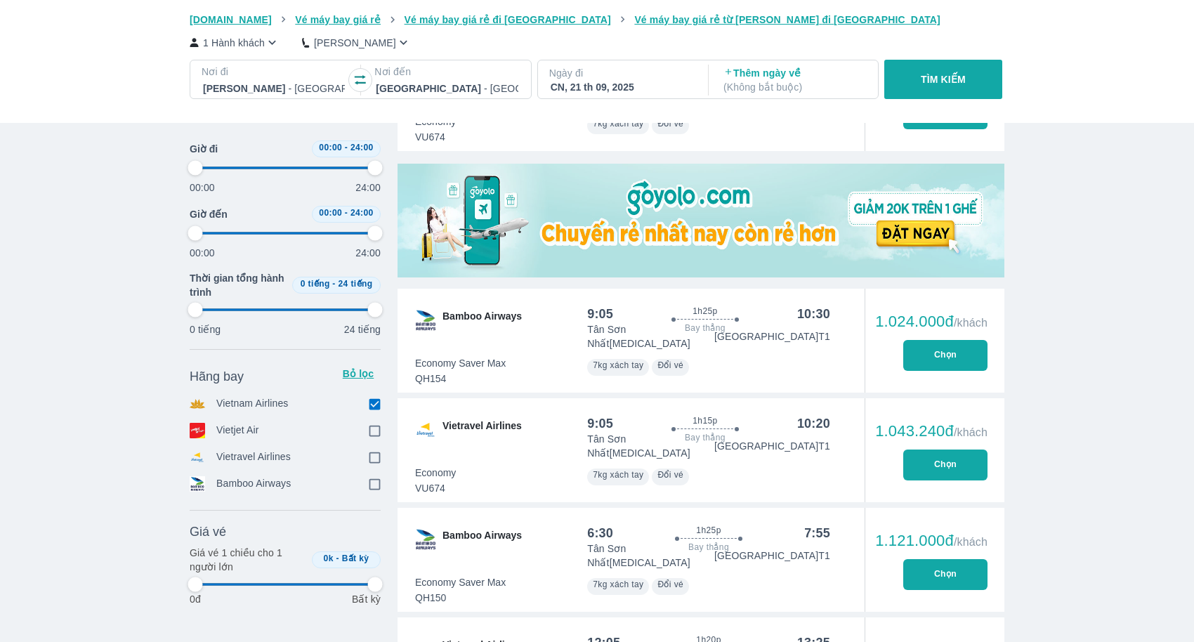
type input "97.9166666666667"
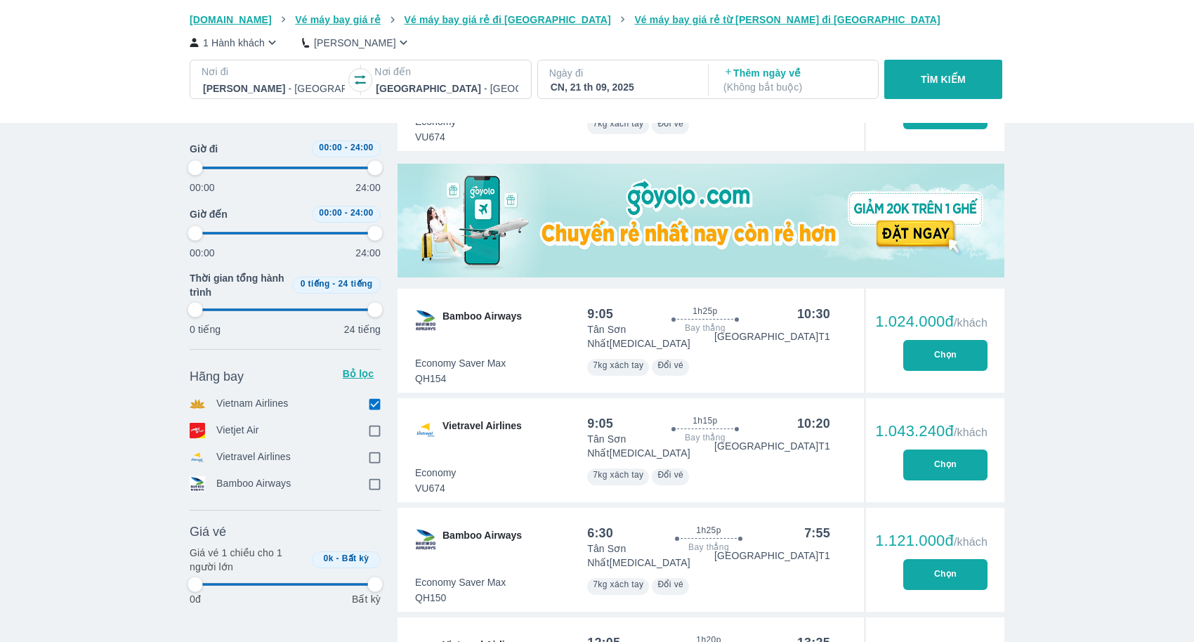
type input "97.9166666666667"
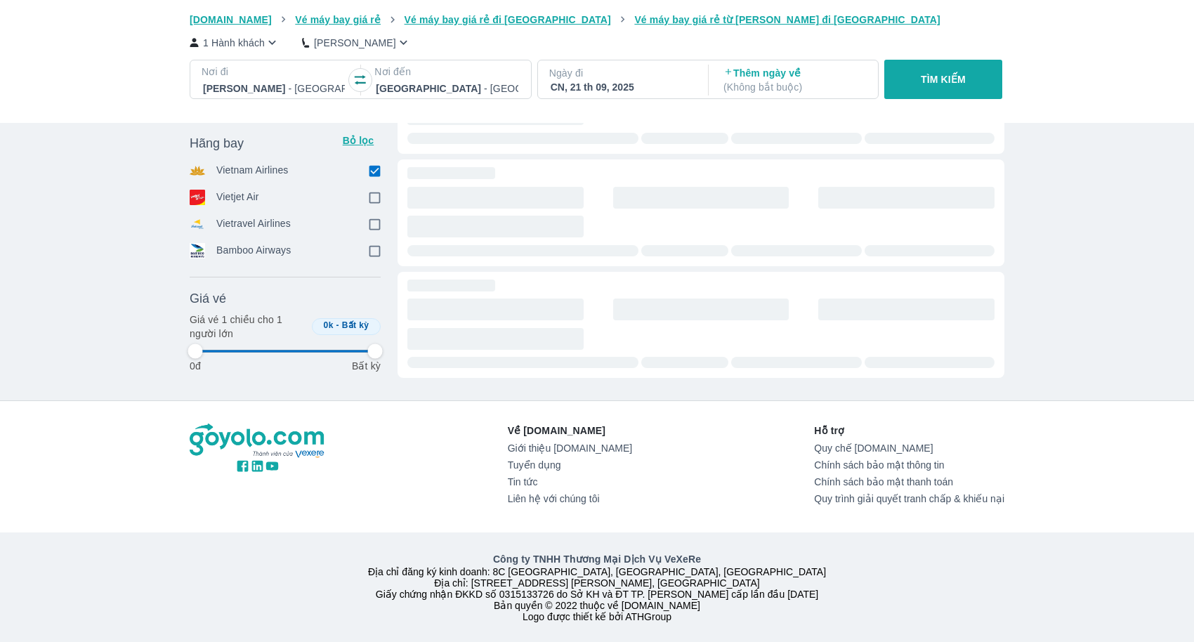
type input "97.9166666666667"
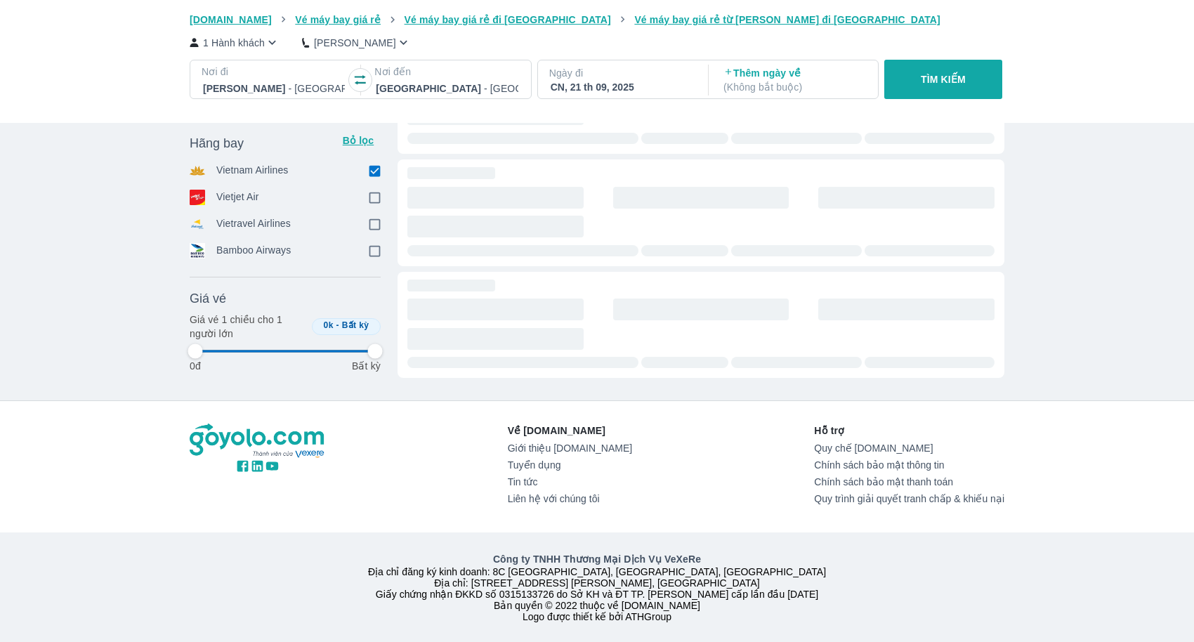
type input "97.9166666666667"
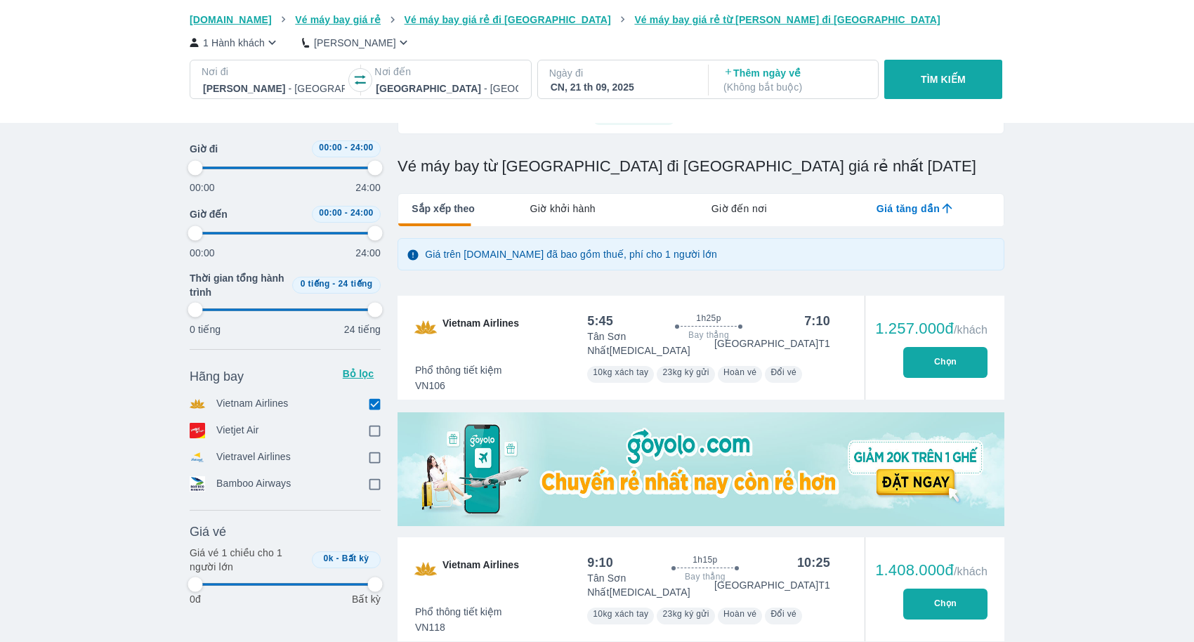
type input "97.9166666666667"
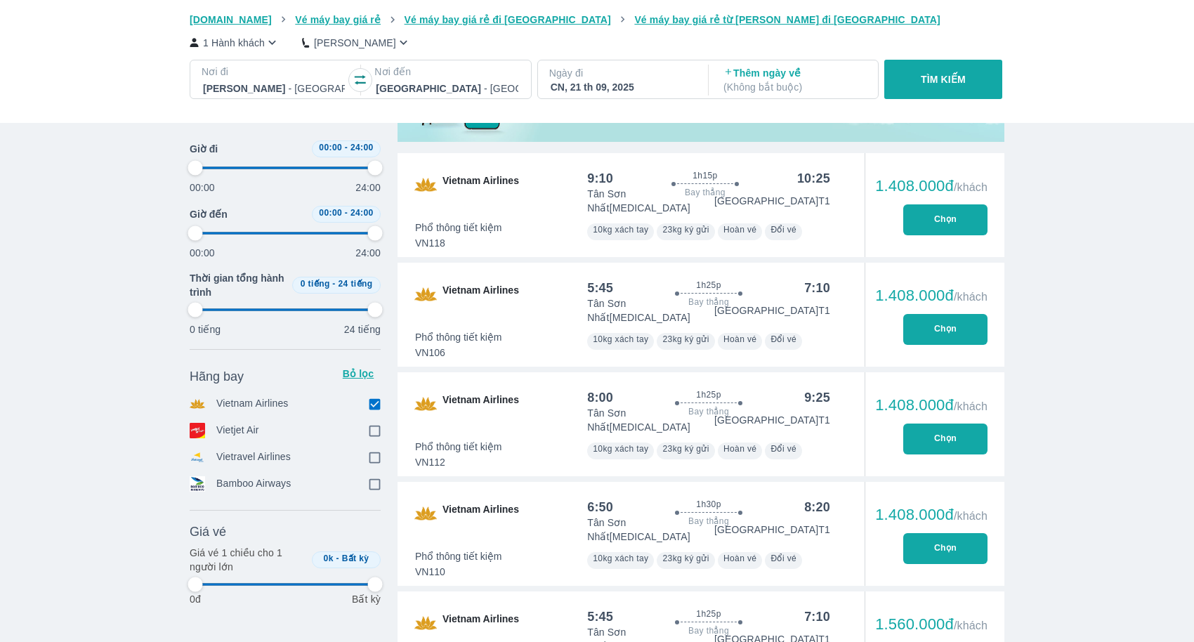
type input "97.9166666666667"
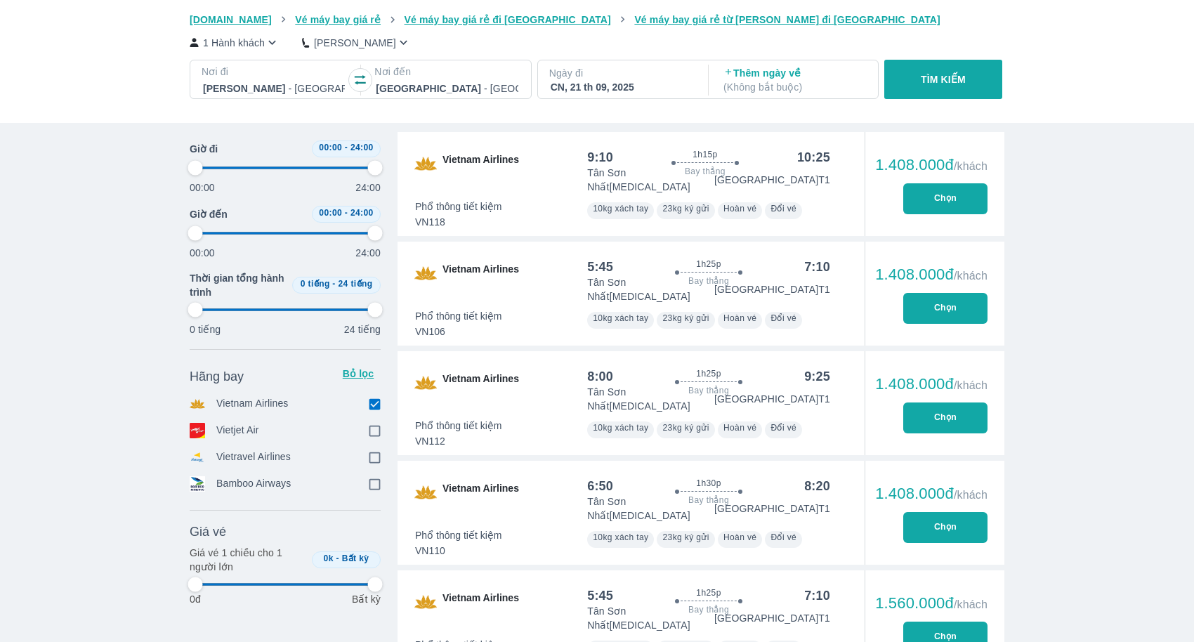
type input "97.9166666666667"
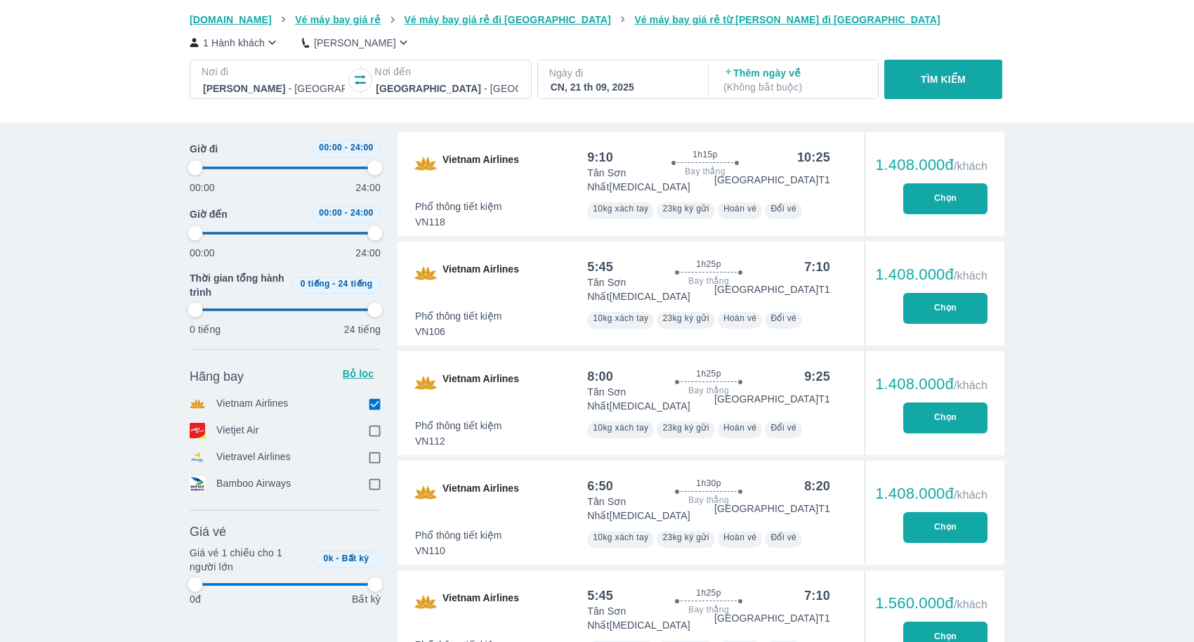
type input "97.9166666666667"
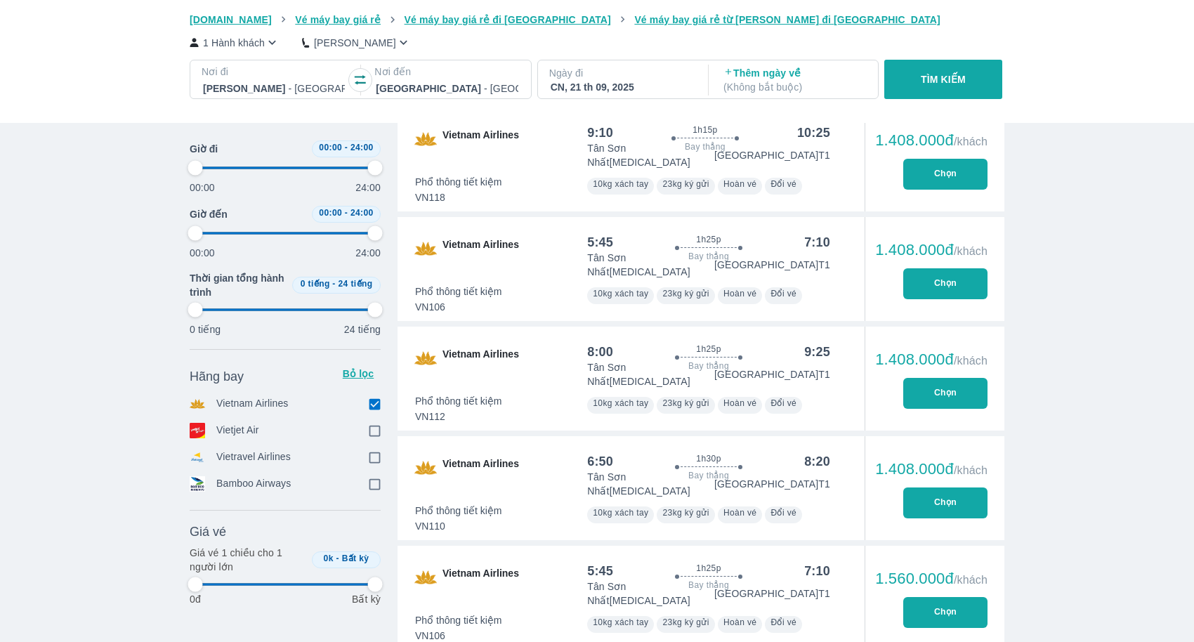
scroll to position [569, 0]
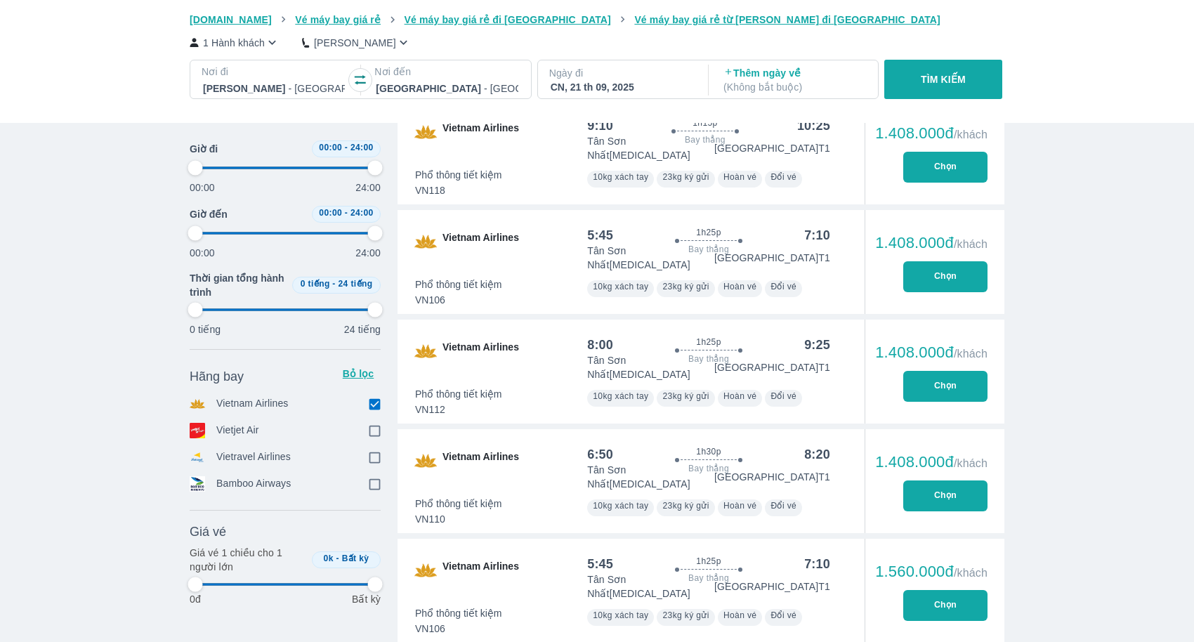
type input "97.9166666666667"
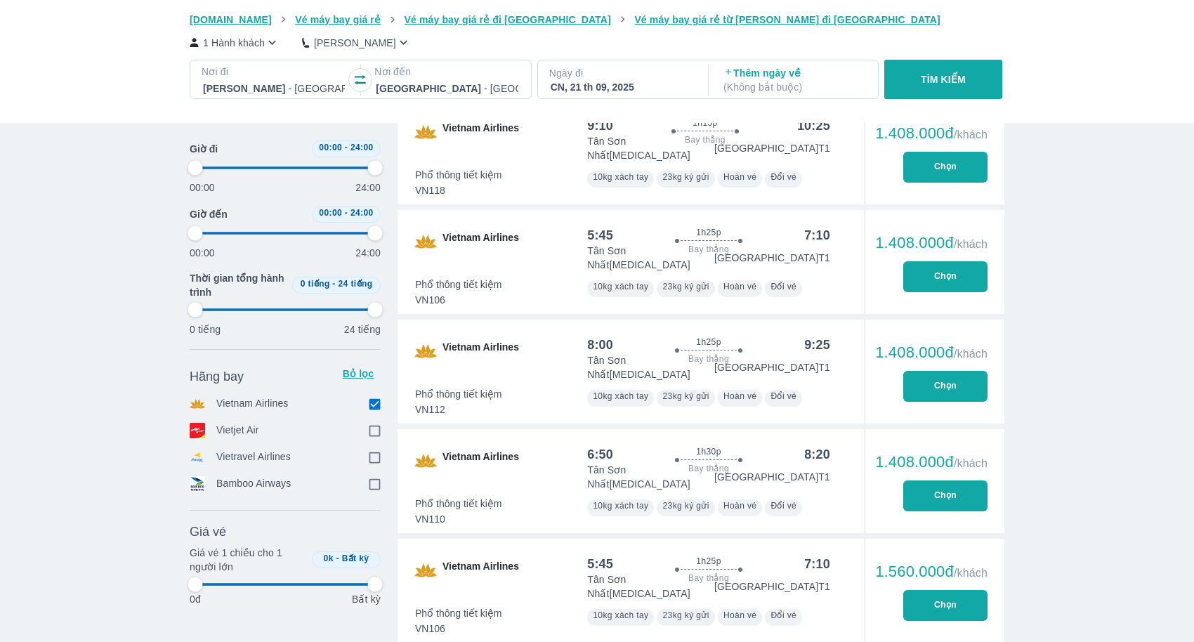
type input "97.9166666666667"
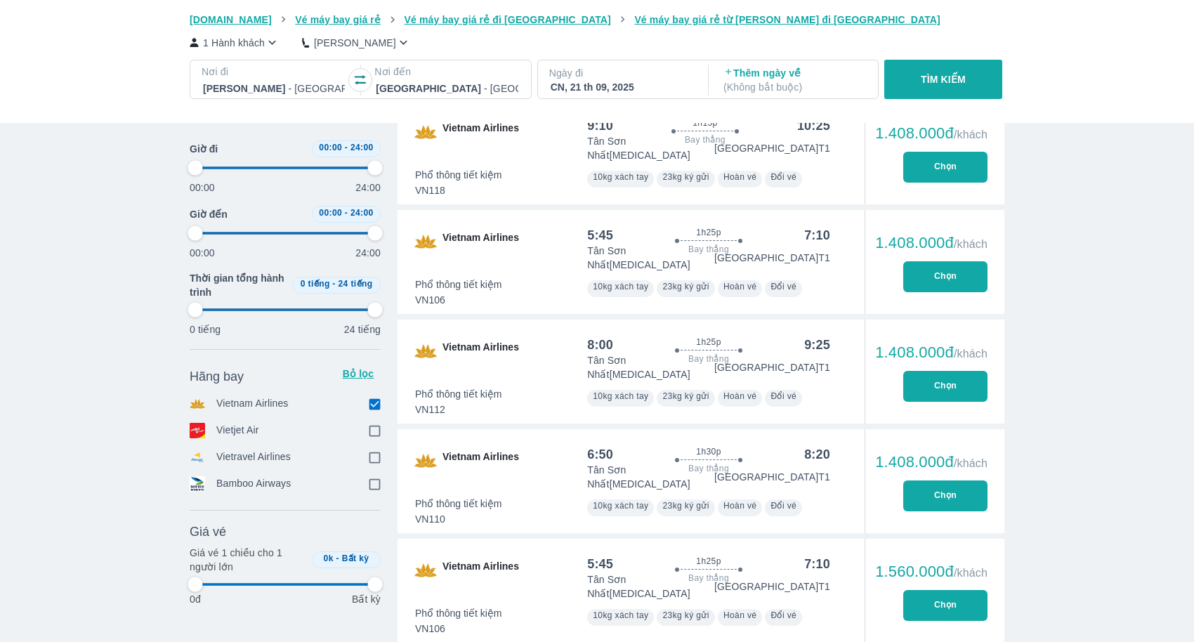
type input "97.9166666666667"
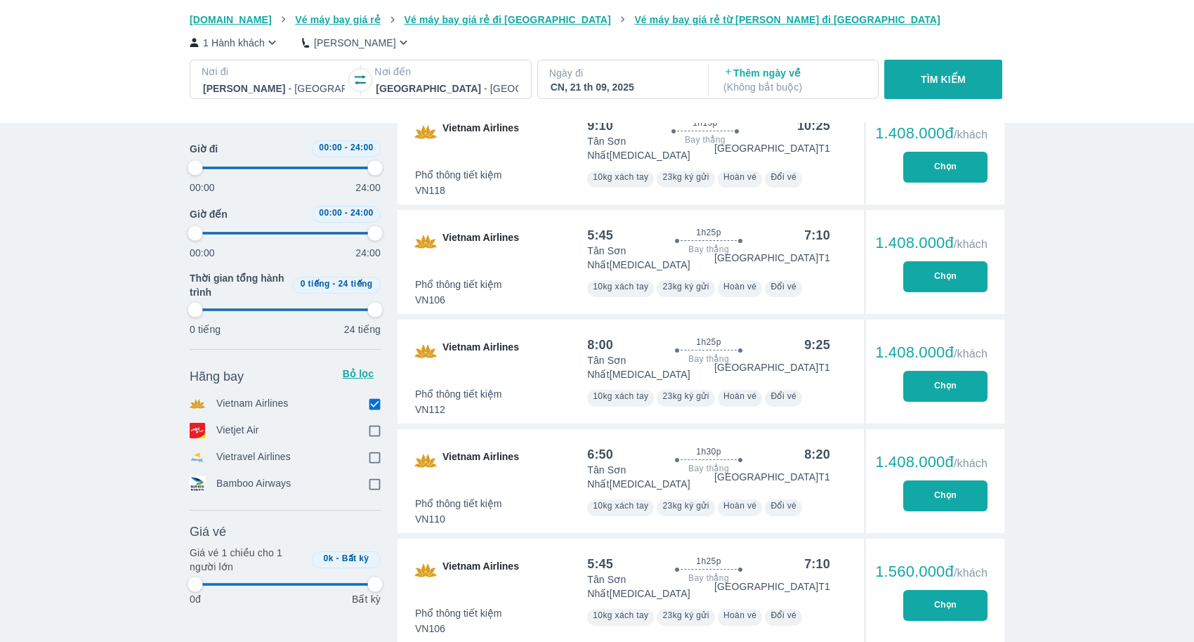
type input "97.9166666666667"
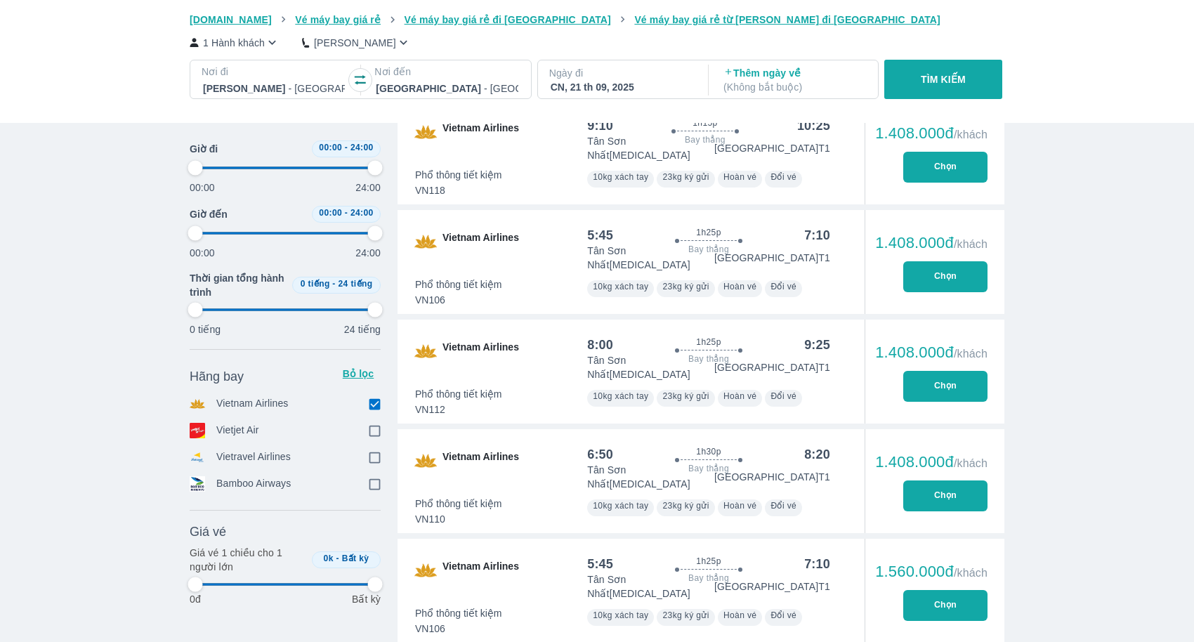
type input "97.9166666666667"
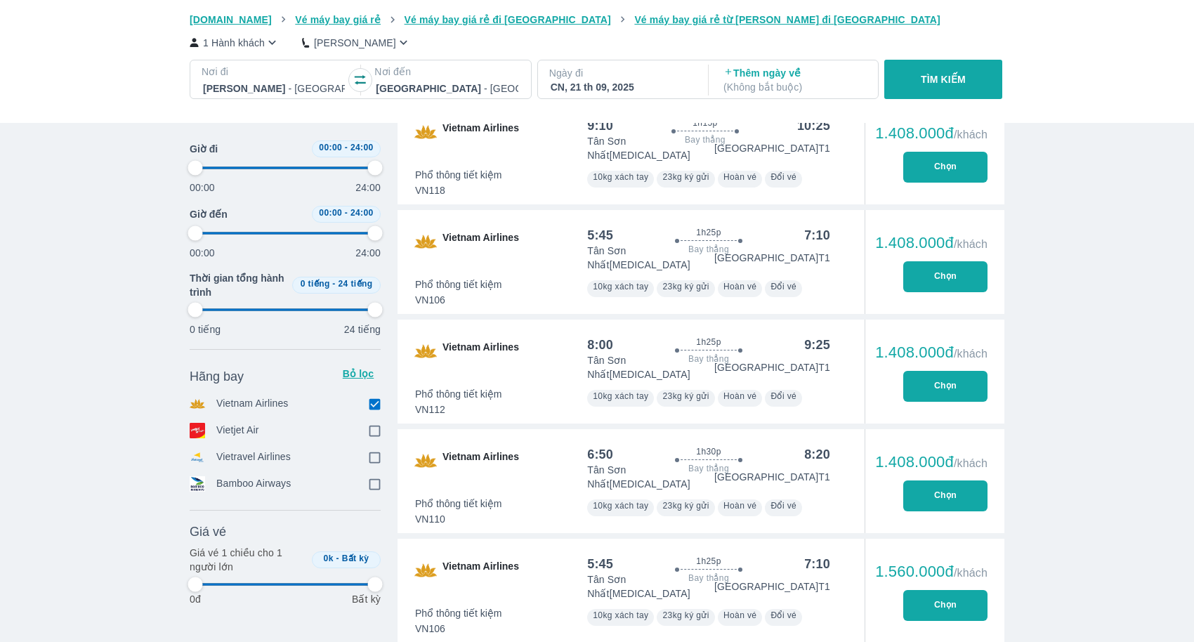
type input "97.9166666666667"
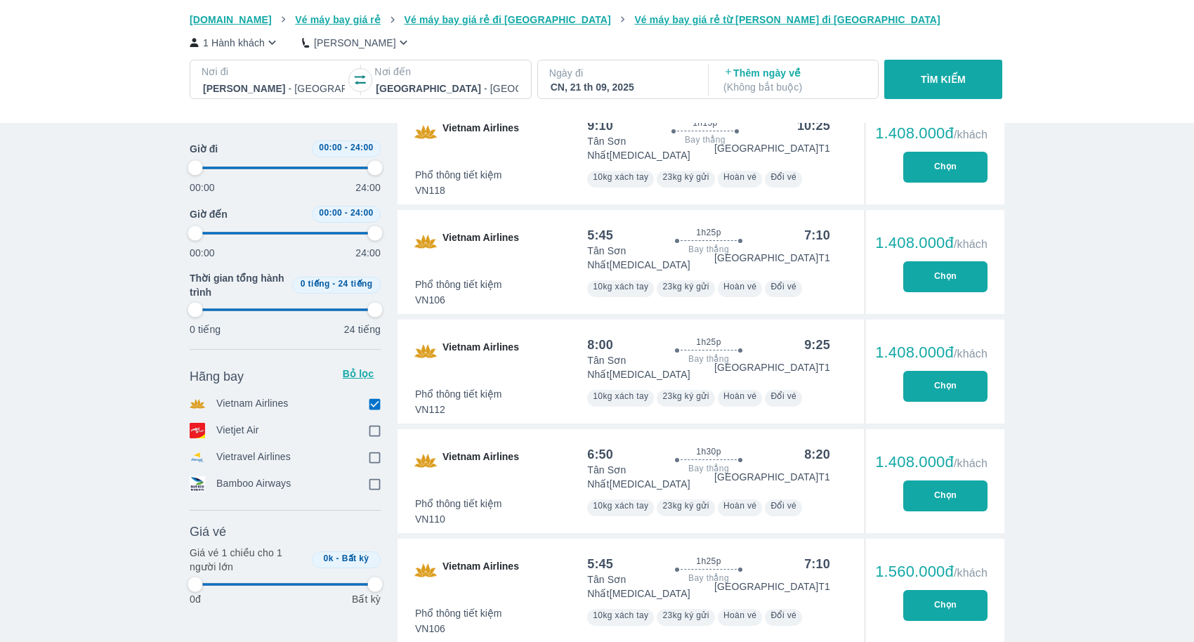
type input "97.9166666666667"
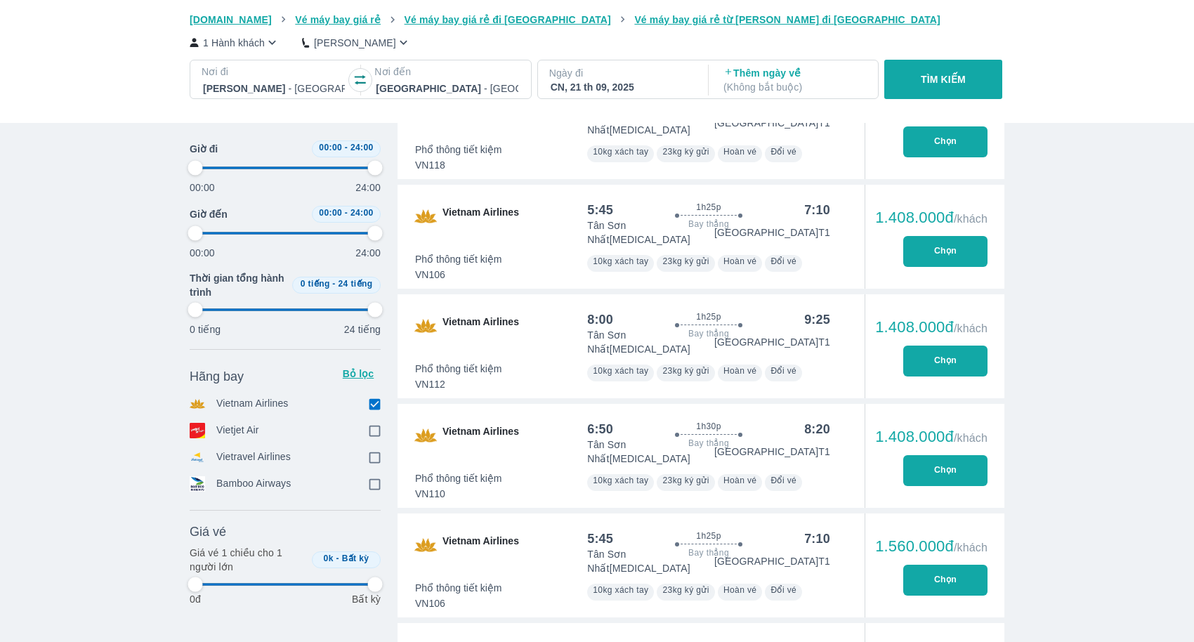
scroll to position [601, 0]
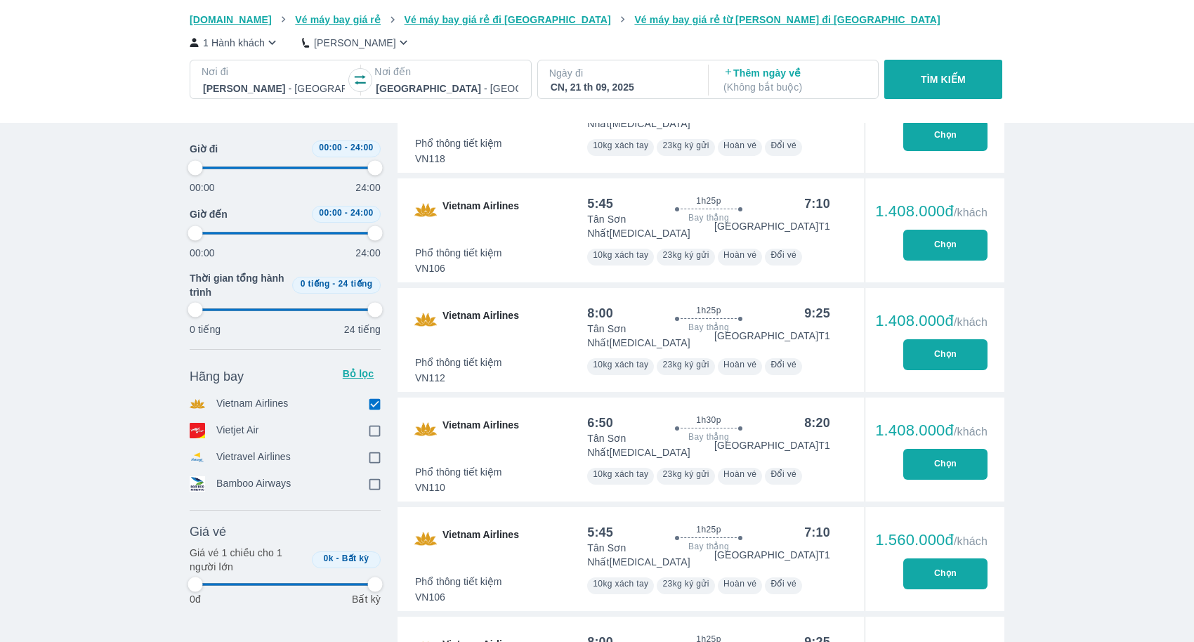
type input "97.9166666666667"
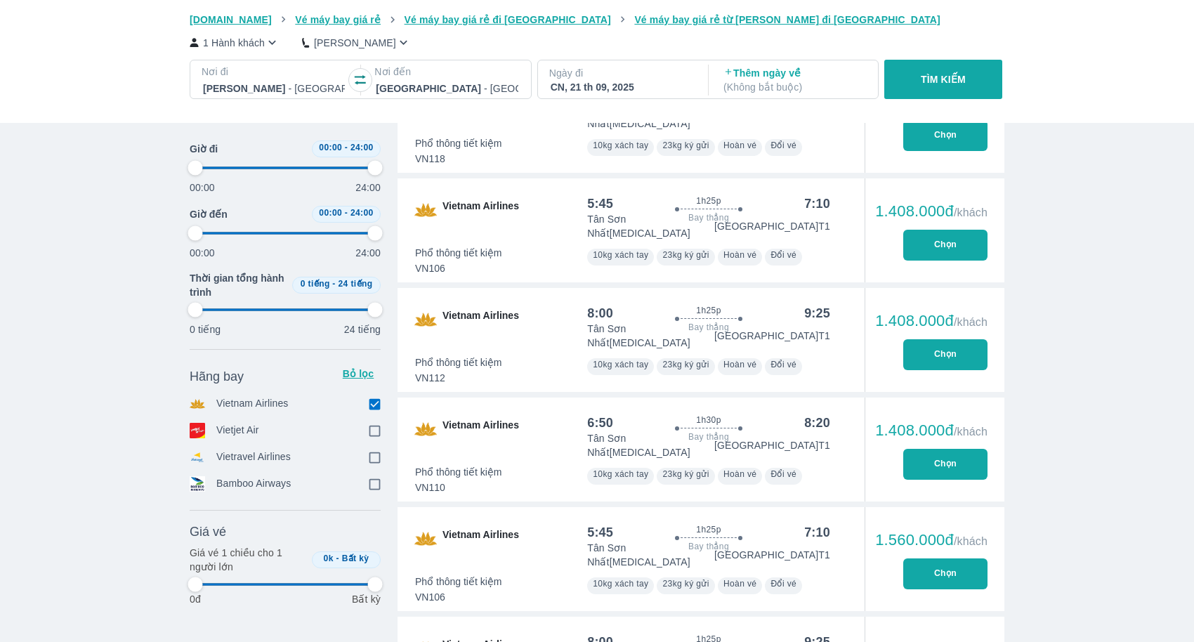
type input "97.9166666666667"
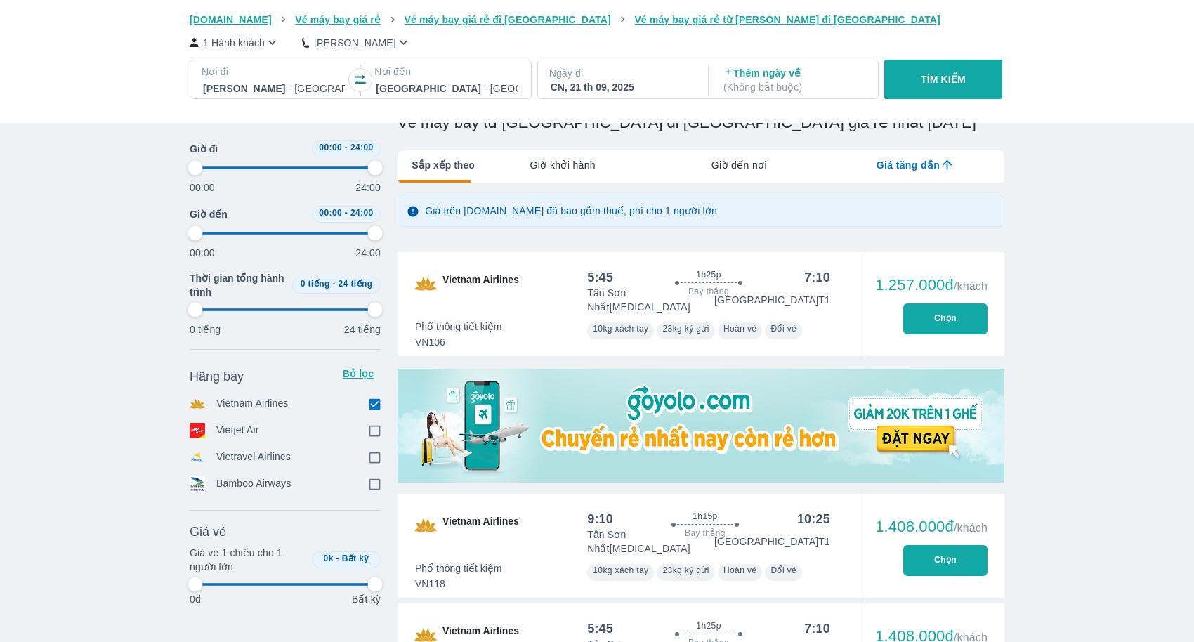
scroll to position [27, 0]
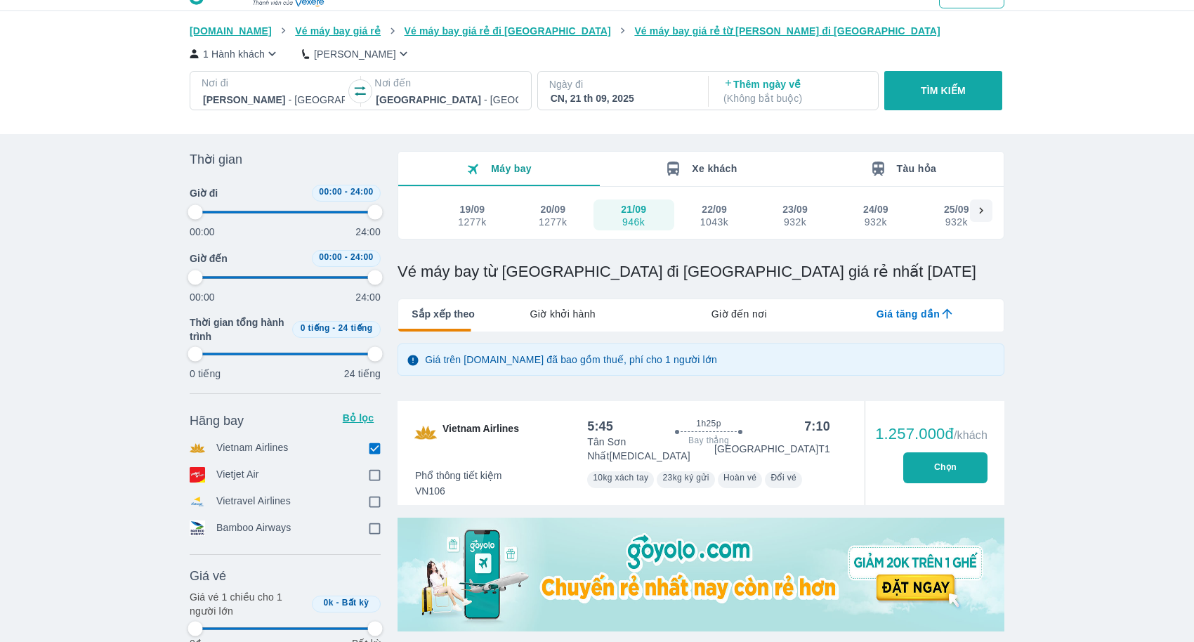
type input "97.9166666666667"
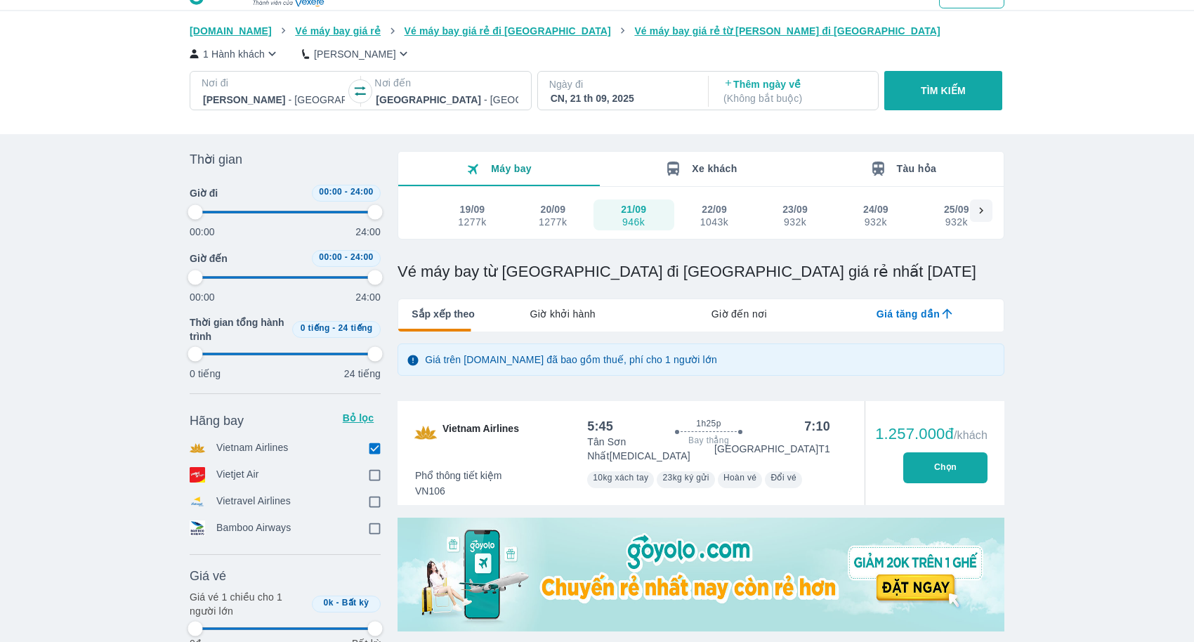
type input "97.9166666666667"
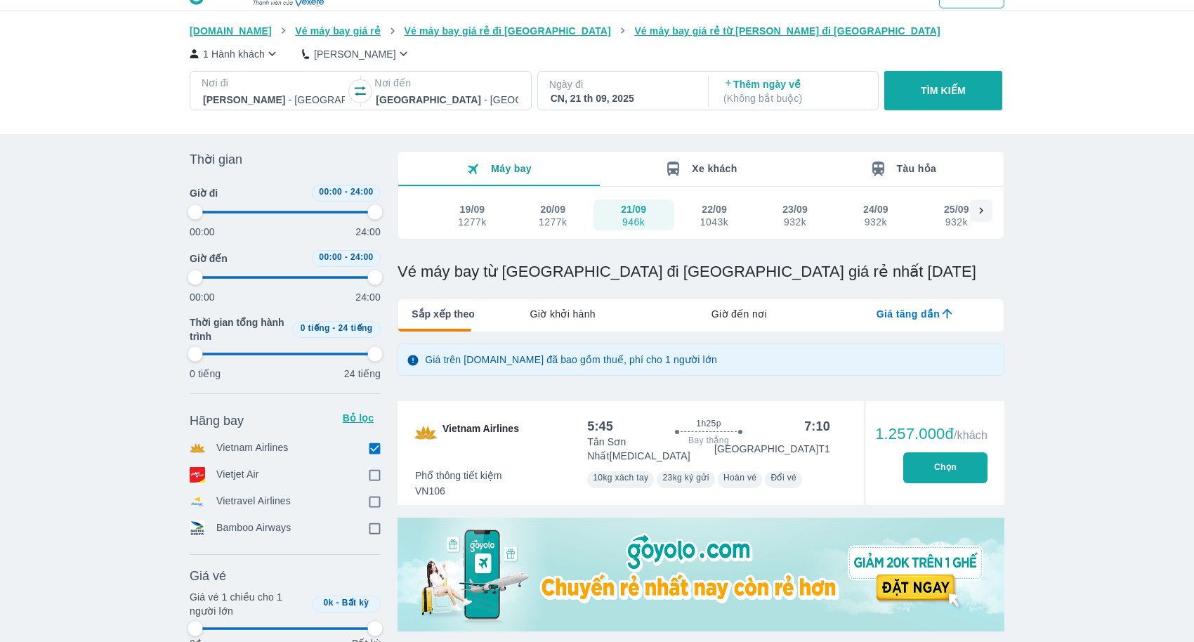
type input "97.9166666666667"
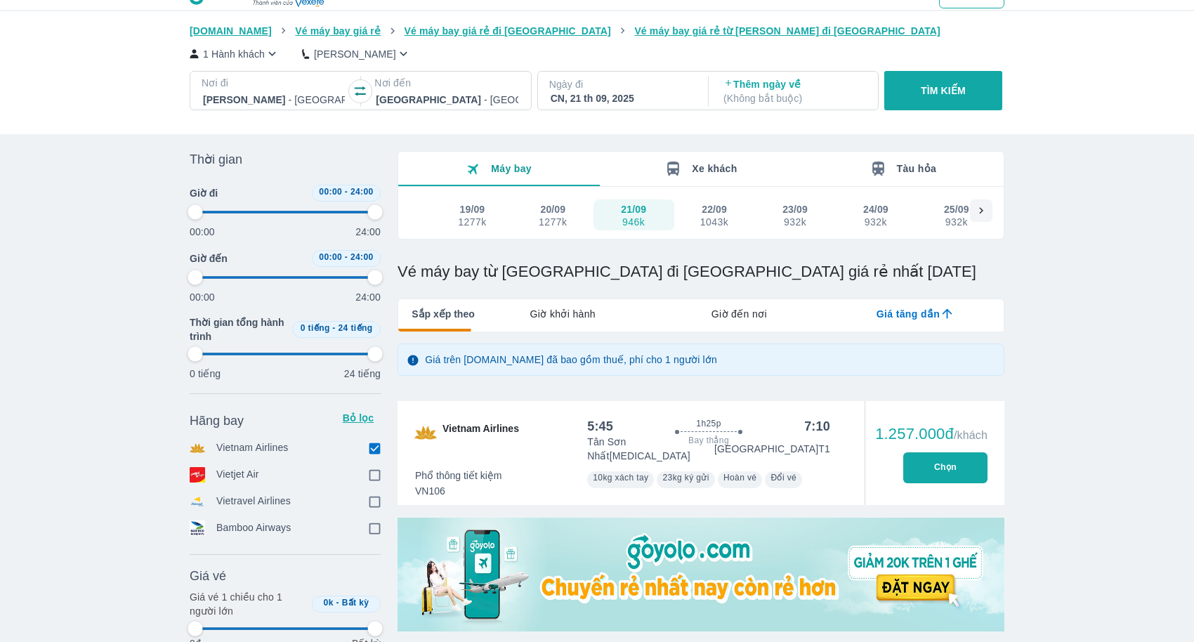
type input "97.9166666666667"
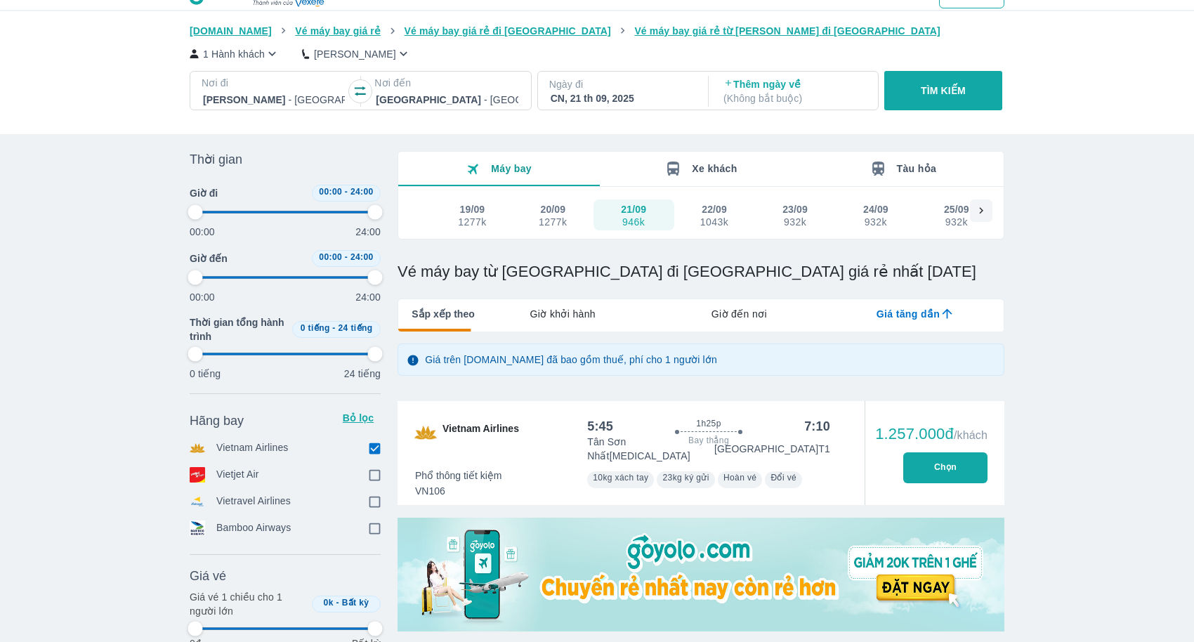
type input "97.9166666666667"
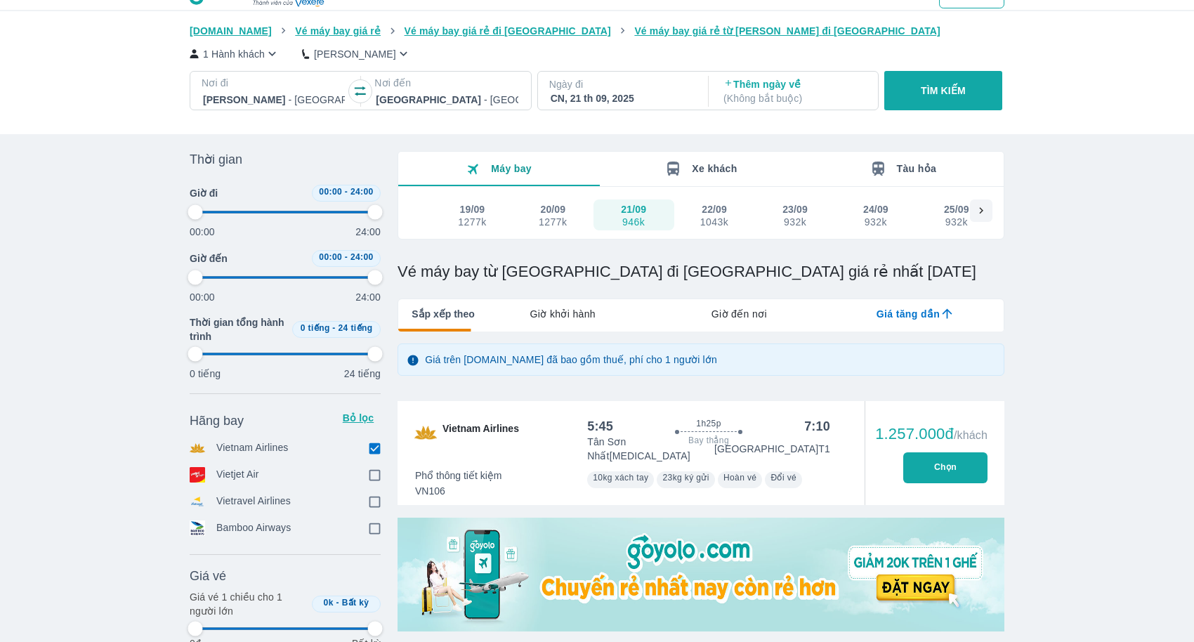
type input "97.9166666666667"
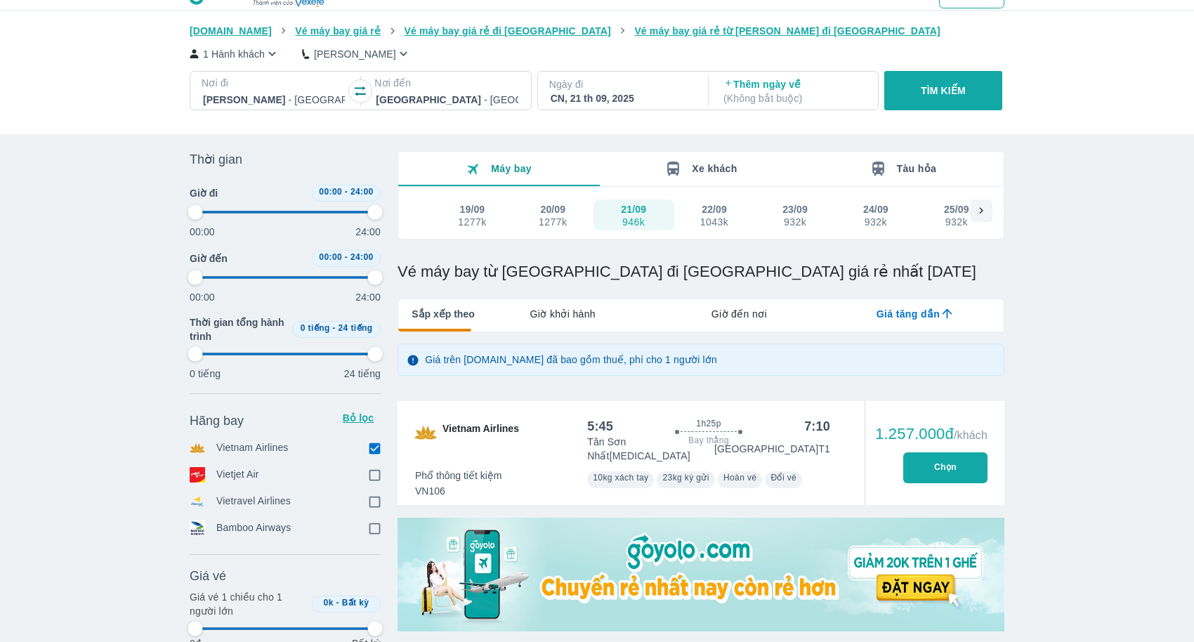
type input "97.9166666666667"
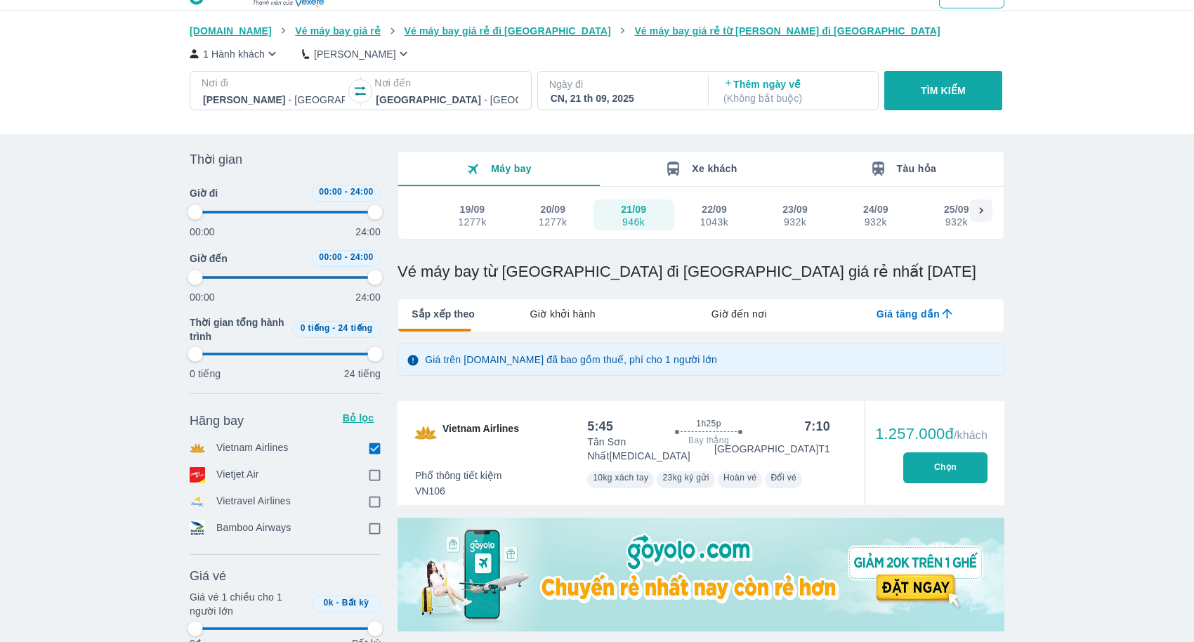
type input "97.9166666666667"
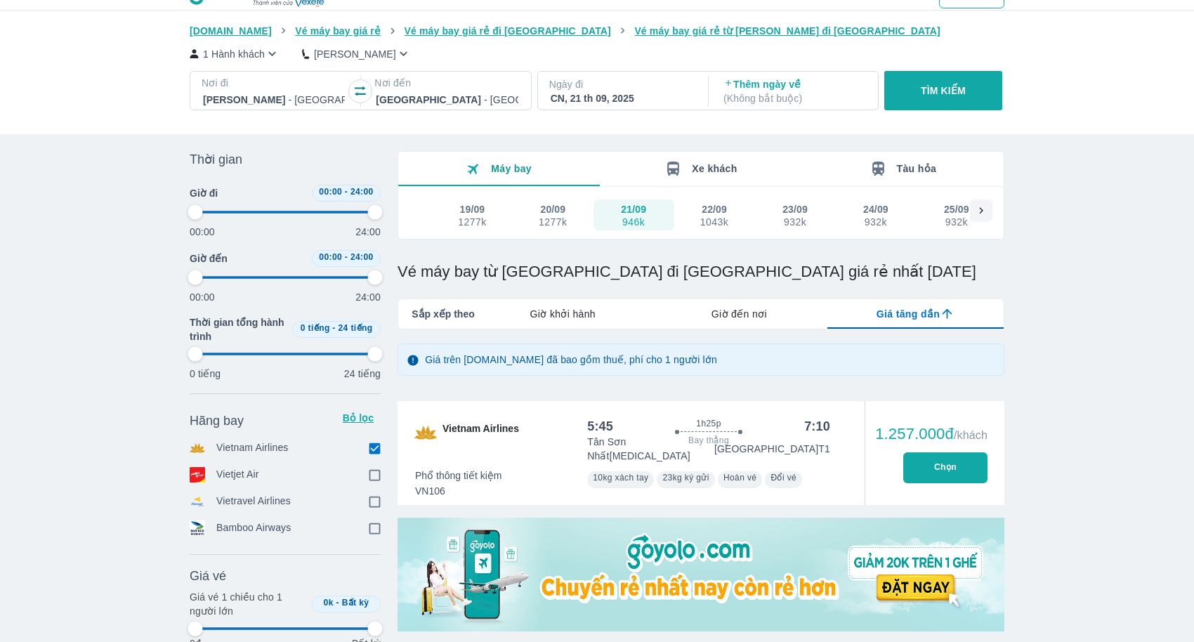
type input "97.9166666666667"
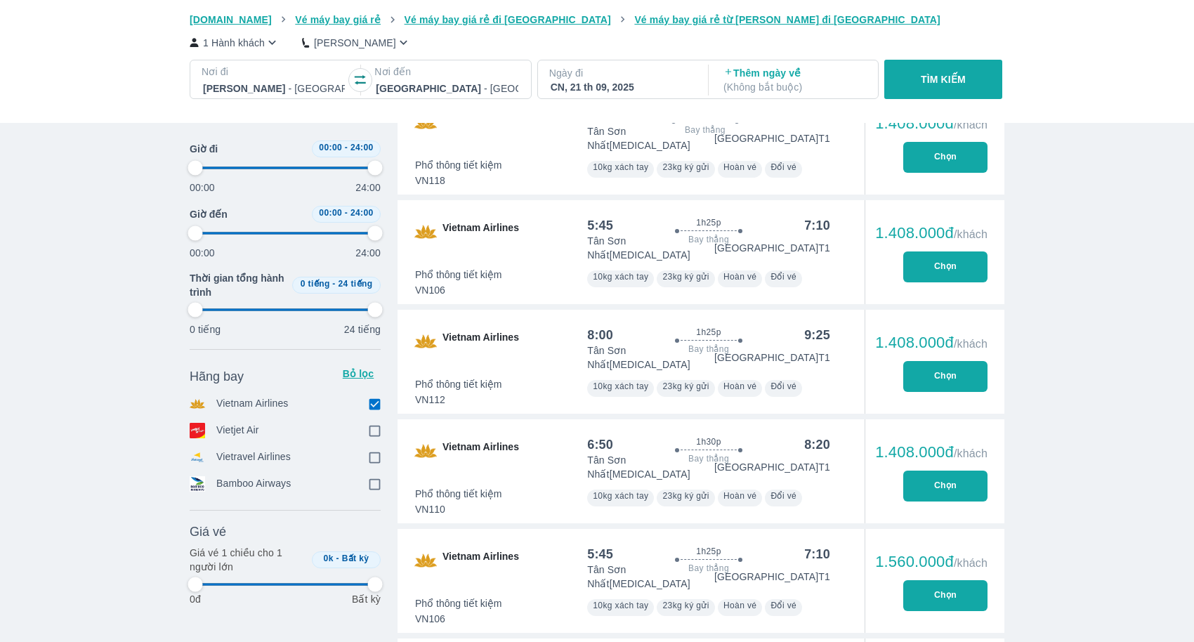
scroll to position [585, 0]
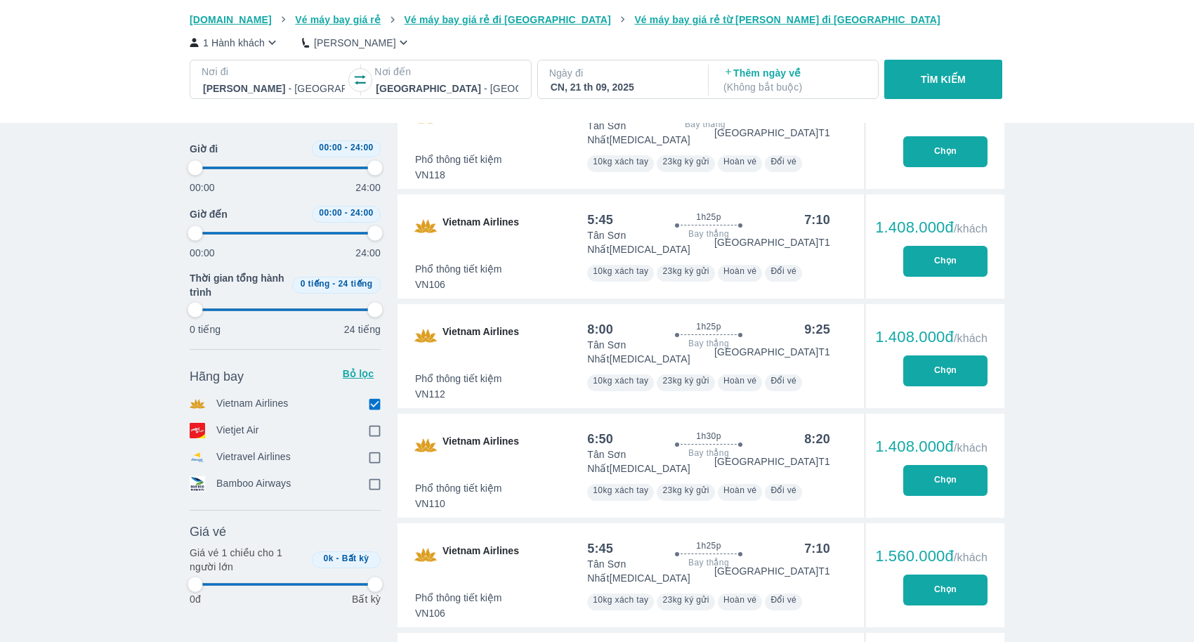
type input "97.9166666666667"
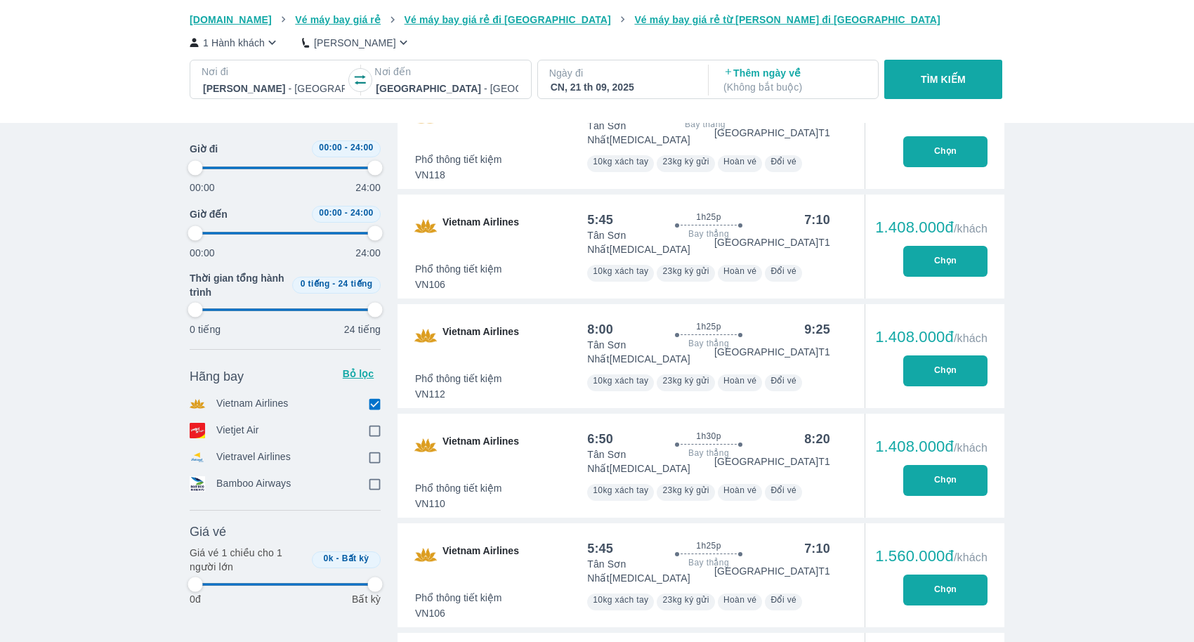
type input "97.9166666666667"
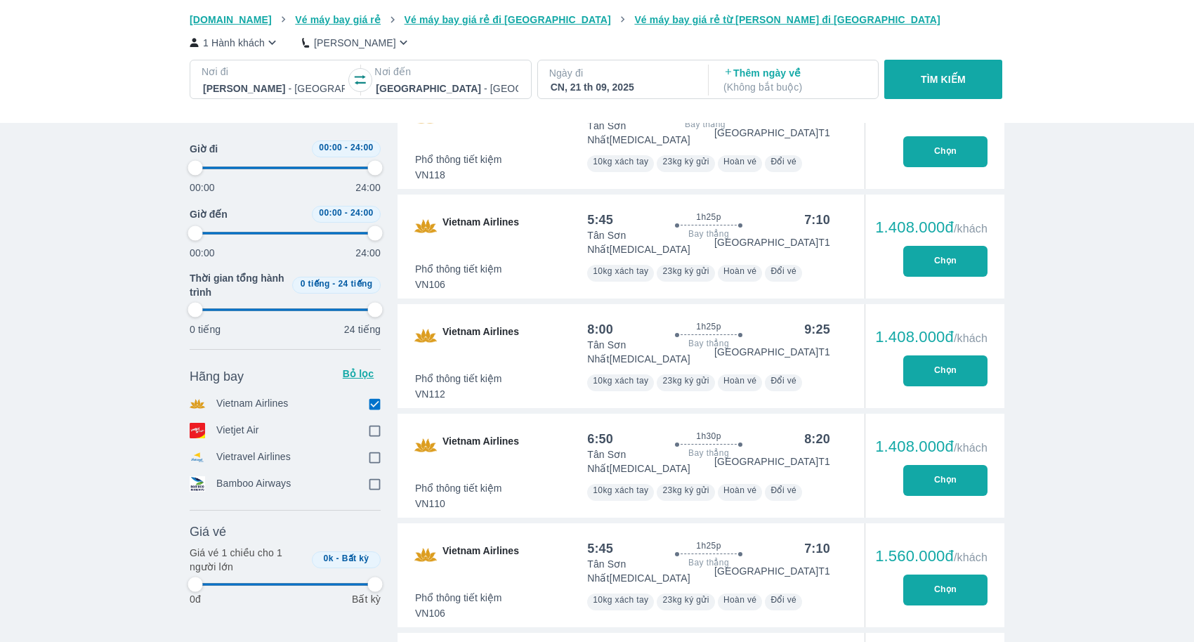
type input "97.9166666666667"
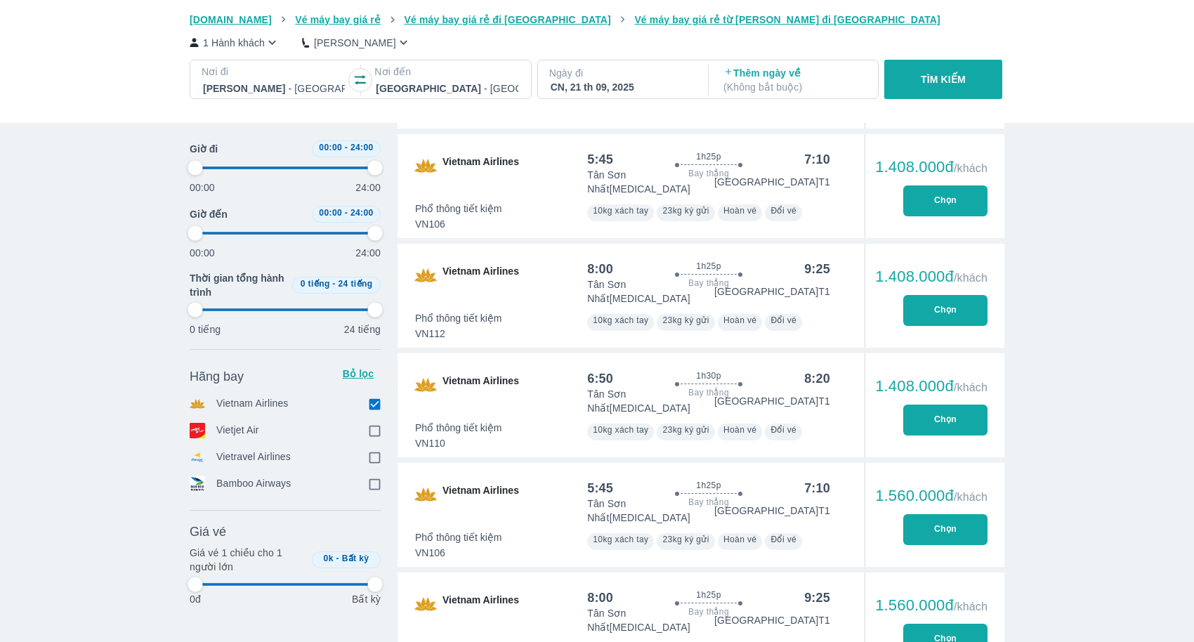
scroll to position [646, 0]
type input "97.9166666666667"
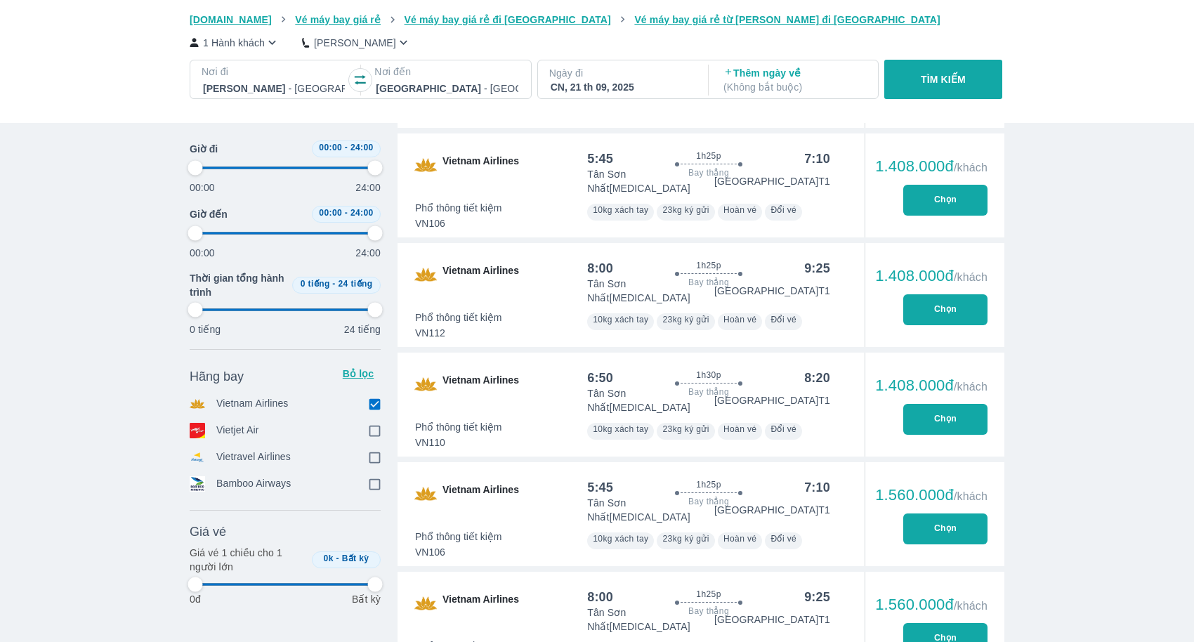
type input "97.9166666666667"
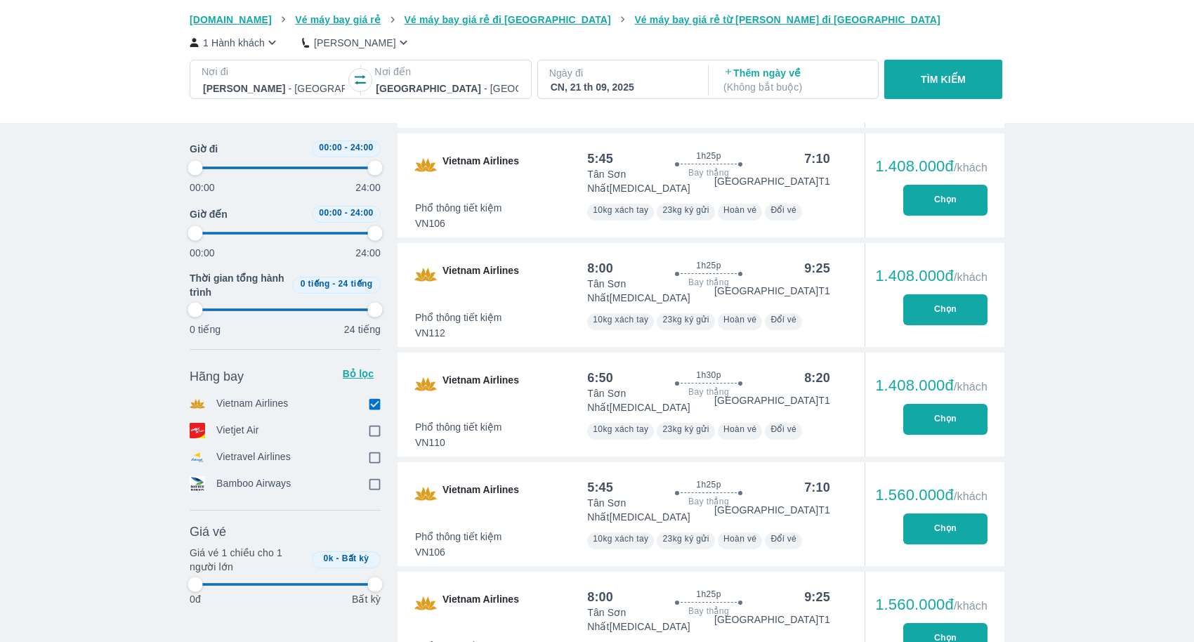
type input "97.9166666666667"
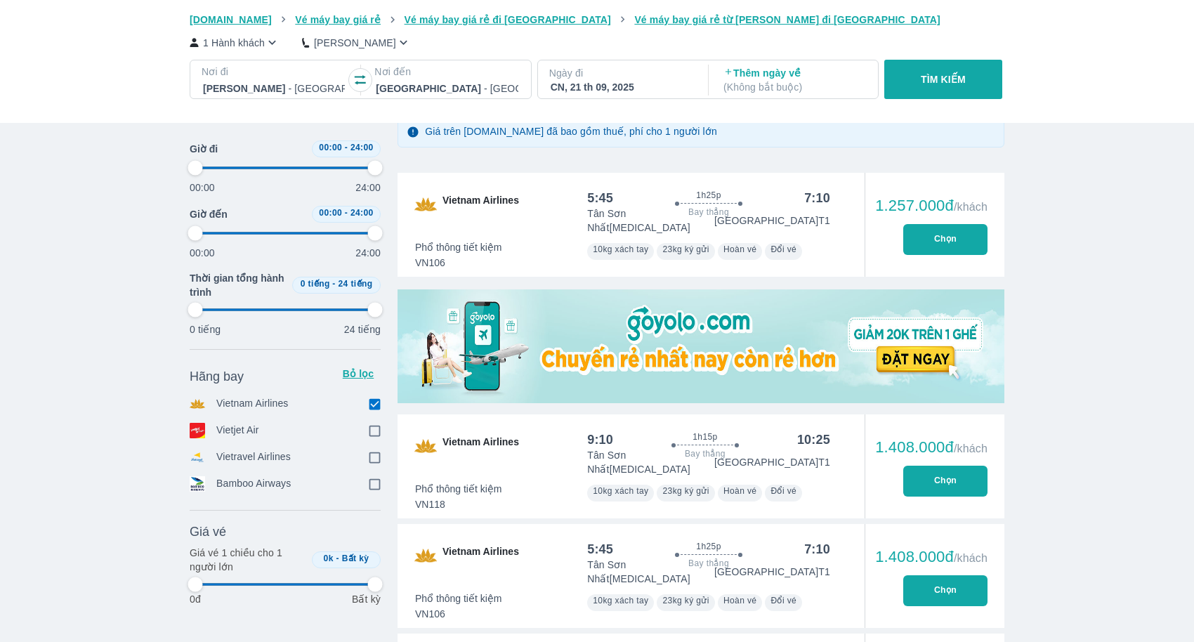
scroll to position [0, 0]
